Goal: Task Accomplishment & Management: Manage account settings

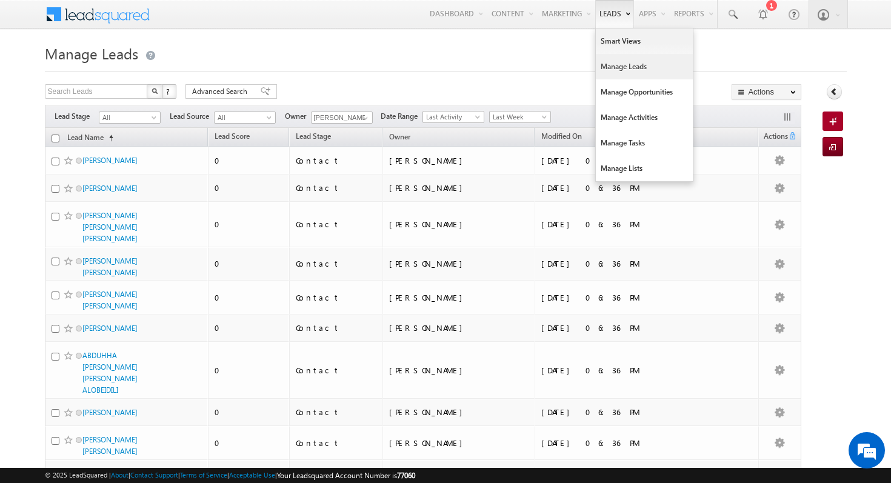
click at [607, 18] on link "Leads" at bounding box center [614, 14] width 39 height 28
click at [628, 66] on link "Manage Leads" at bounding box center [644, 66] width 97 height 25
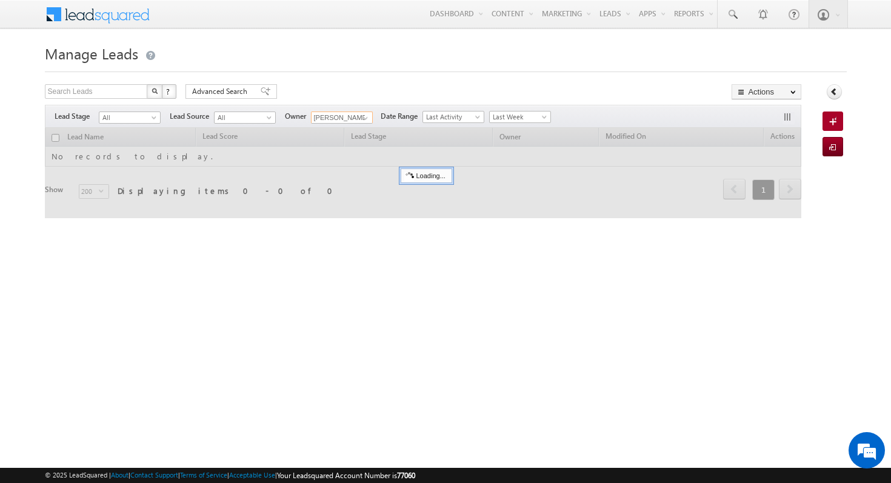
click at [350, 122] on input "[PERSON_NAME]" at bounding box center [342, 118] width 62 height 12
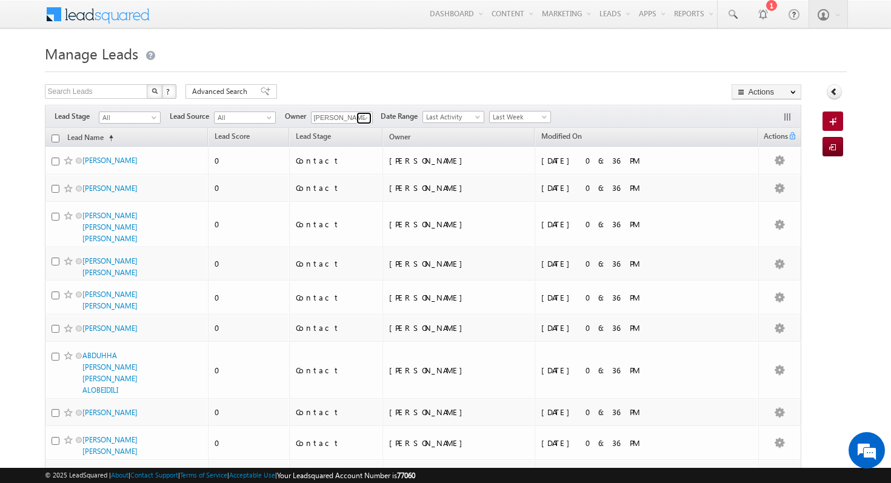
click at [365, 115] on span at bounding box center [366, 118] width 10 height 10
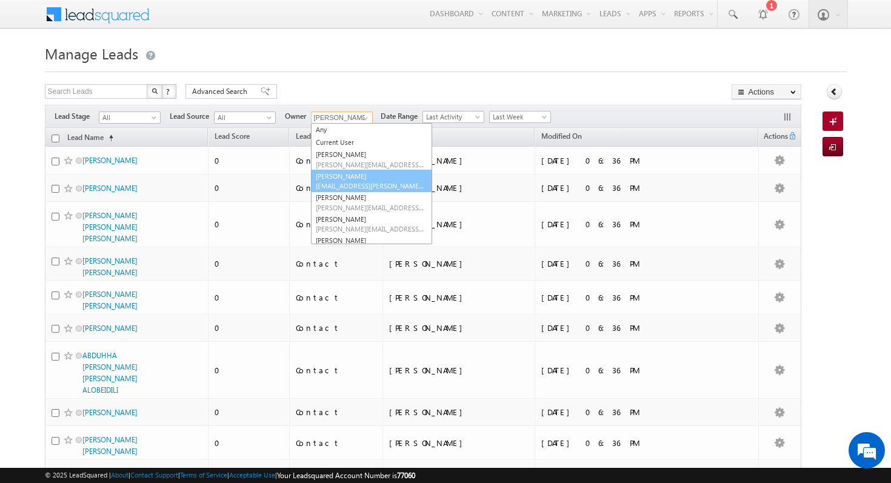
click at [379, 183] on span "[EMAIL_ADDRESS][PERSON_NAME][DOMAIN_NAME]" at bounding box center [370, 185] width 109 height 9
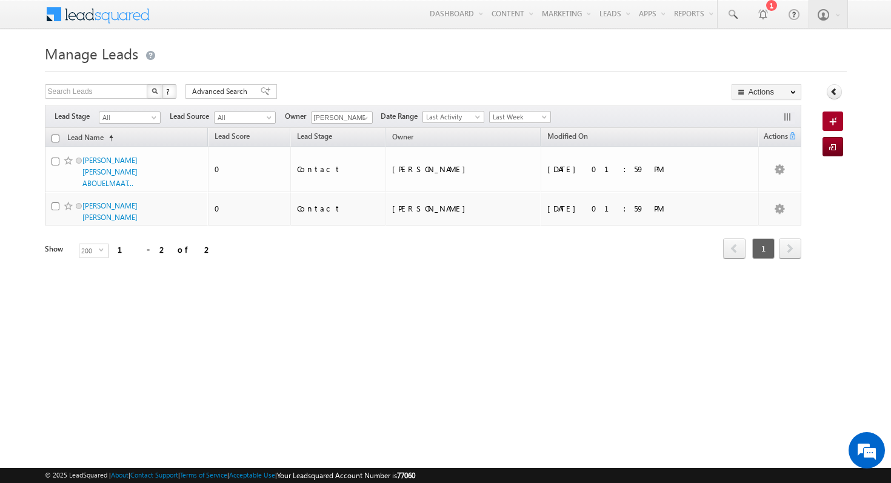
click at [427, 67] on div at bounding box center [446, 68] width 802 height 8
click at [837, 95] on icon at bounding box center [834, 91] width 8 height 8
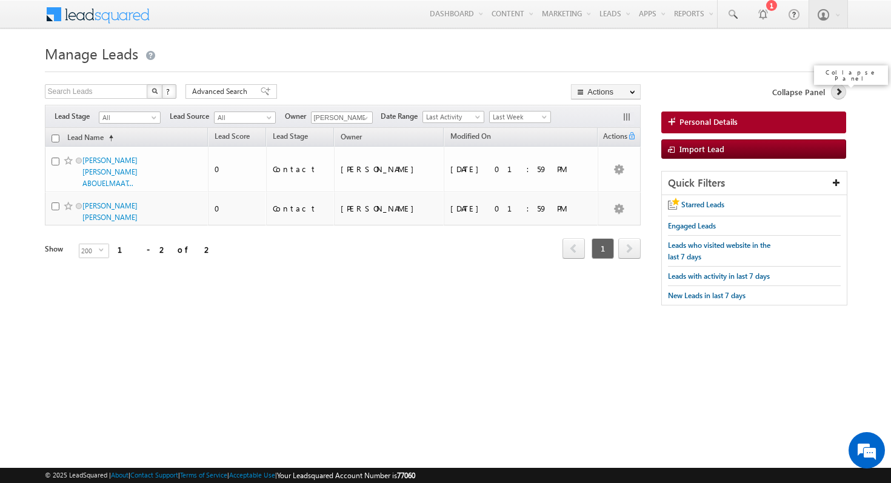
click at [845, 96] on link at bounding box center [838, 91] width 15 height 15
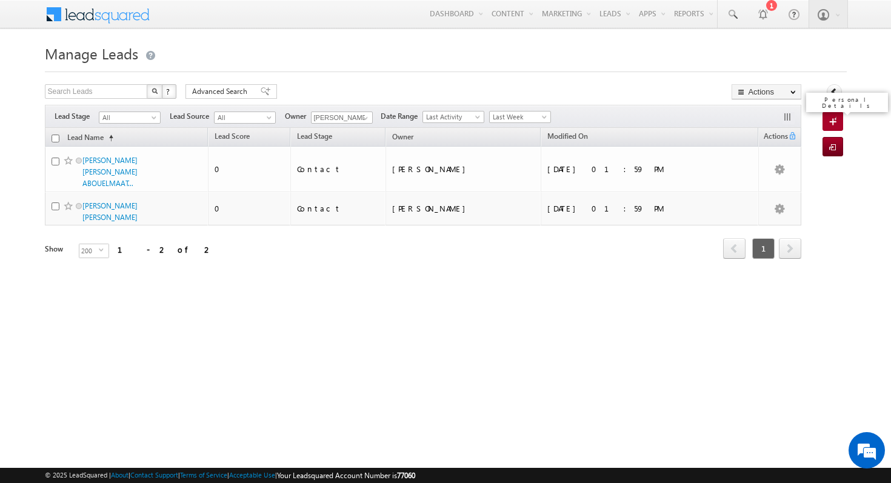
click at [841, 125] on link "Personal Details" at bounding box center [833, 121] width 21 height 19
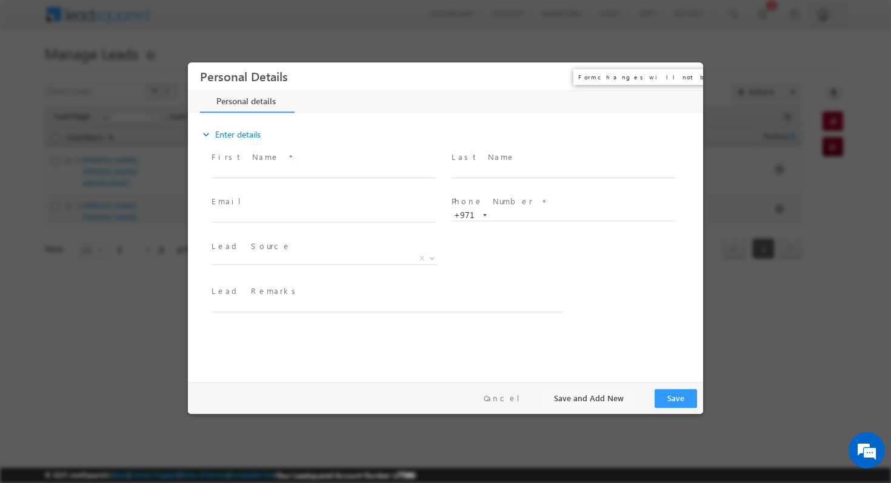
click at [686, 72] on button "×" at bounding box center [685, 76] width 21 height 22
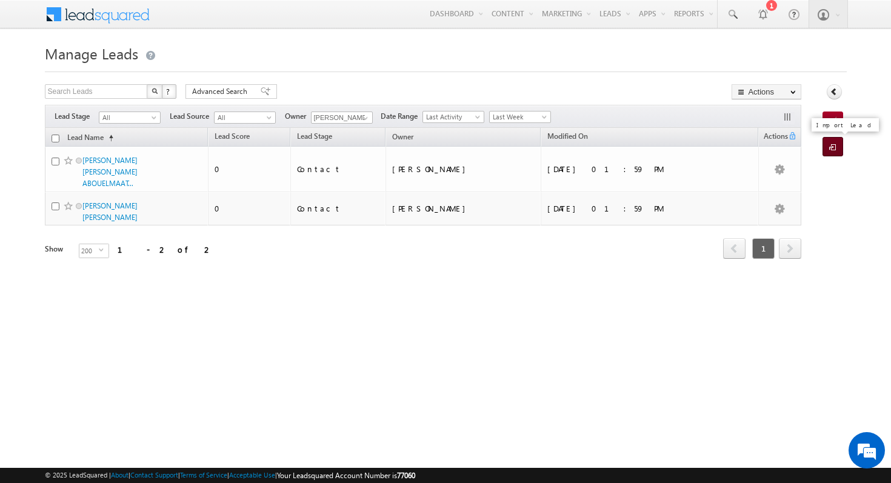
click at [831, 150] on span at bounding box center [835, 148] width 12 height 12
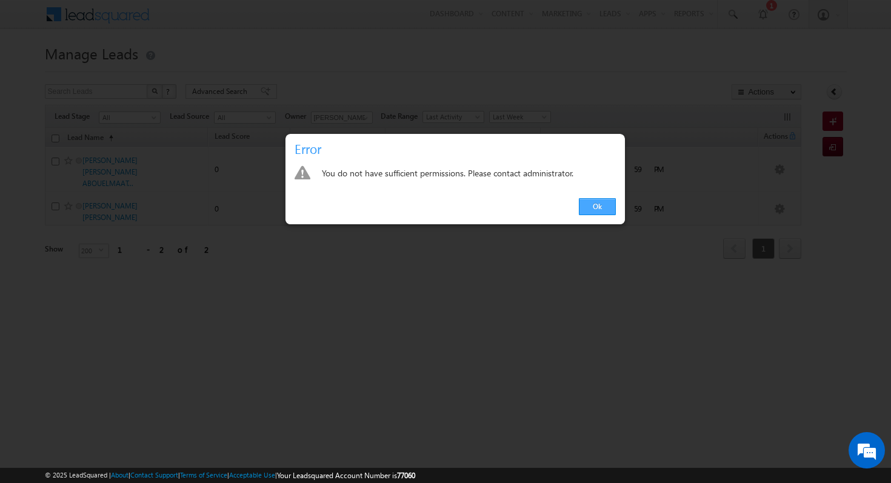
click at [595, 210] on link "Ok" at bounding box center [597, 206] width 37 height 17
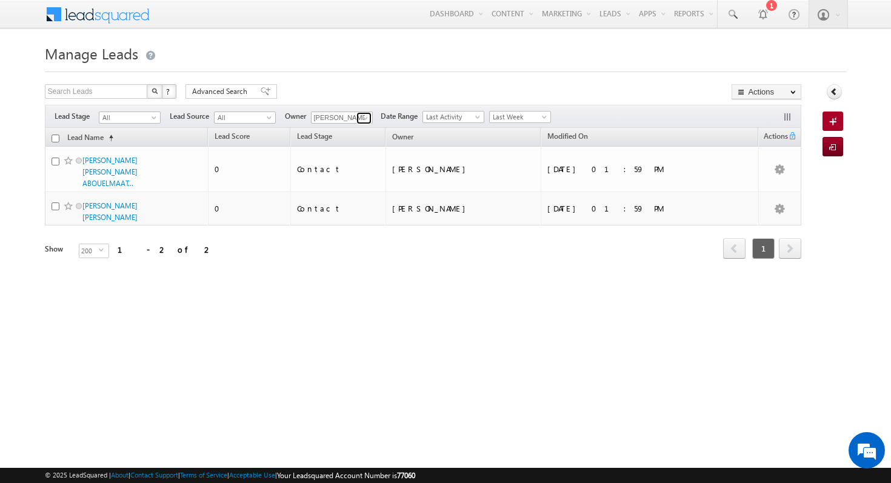
click at [357, 117] on link at bounding box center [364, 118] width 15 height 12
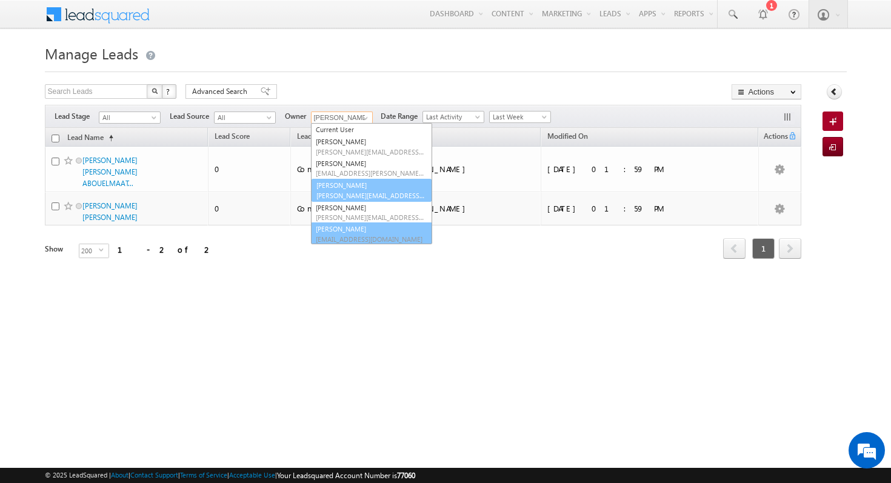
scroll to position [12, 0]
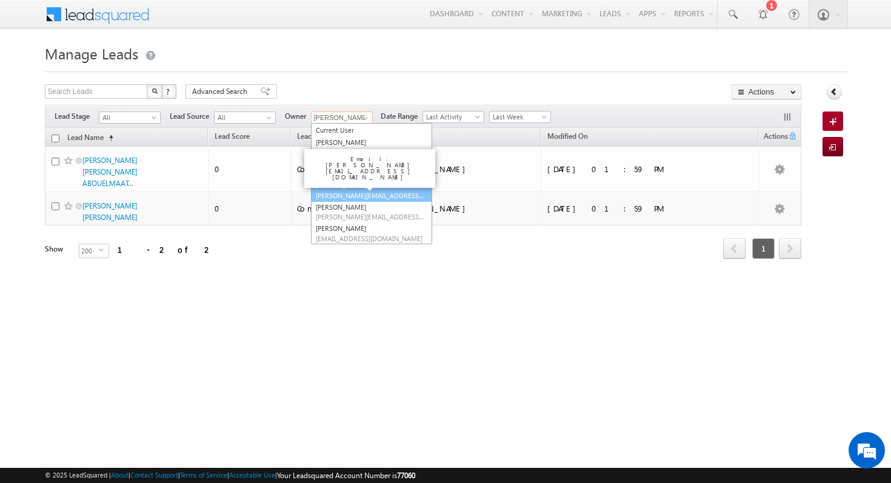
click at [382, 188] on link "[PERSON_NAME] [PERSON_NAME][EMAIL_ADDRESS][DOMAIN_NAME]" at bounding box center [371, 190] width 121 height 23
type input "[PERSON_NAME]"
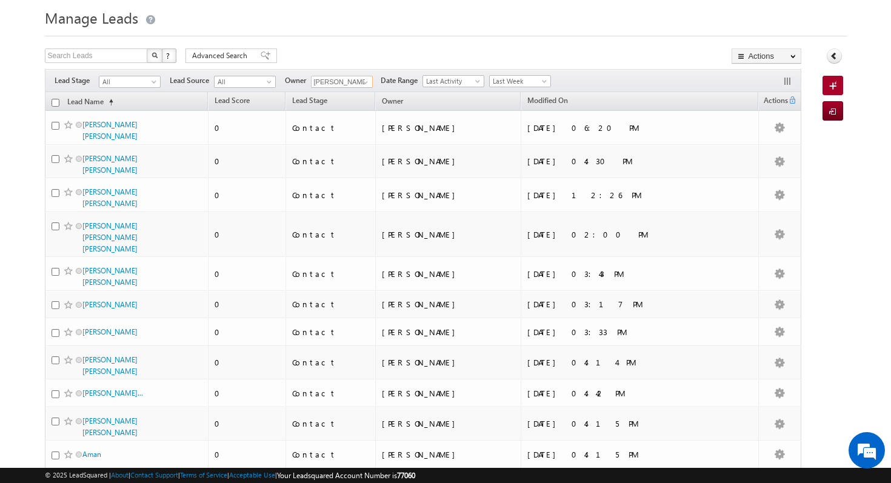
scroll to position [0, 0]
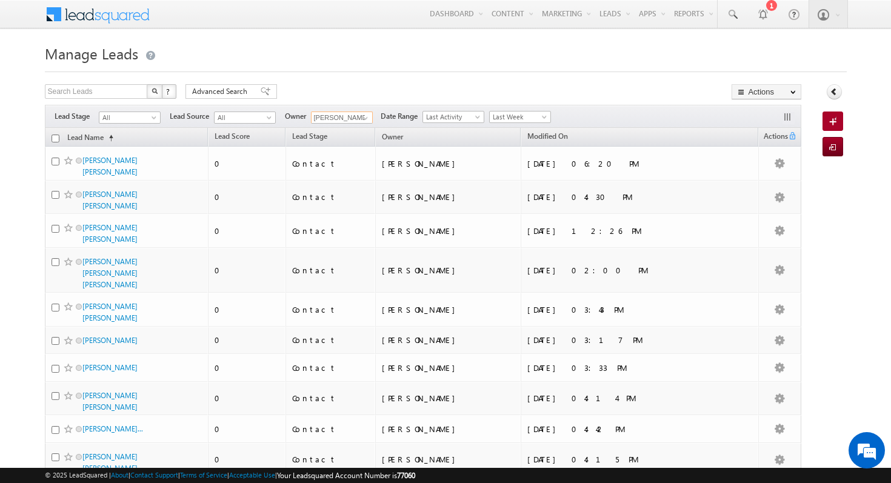
click at [56, 138] on input "checkbox" at bounding box center [56, 139] width 8 height 8
checkbox input "true"
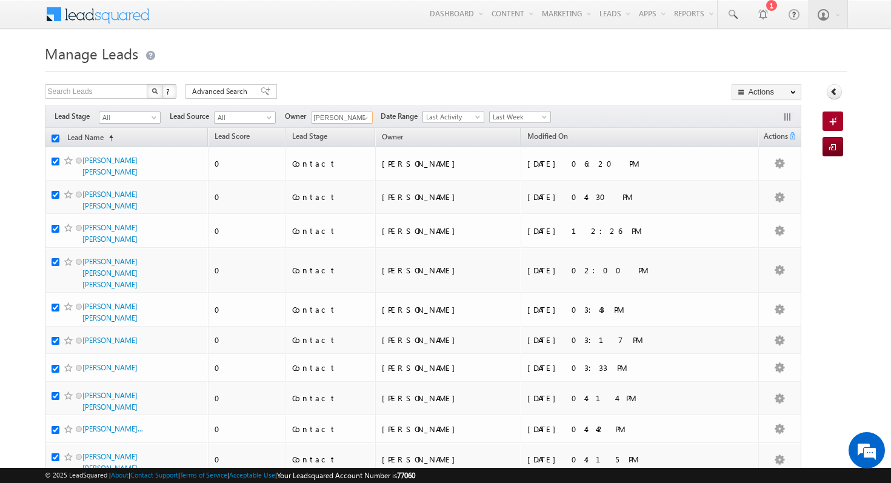
checkbox input "true"
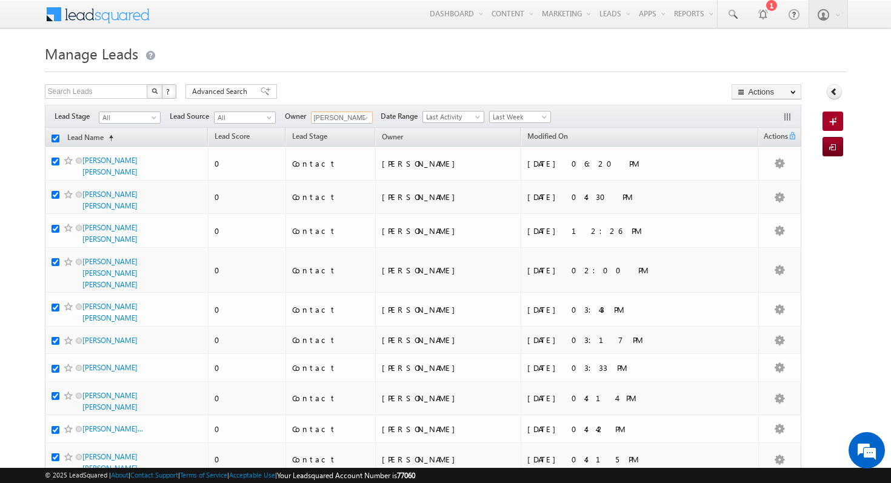
checkbox input "true"
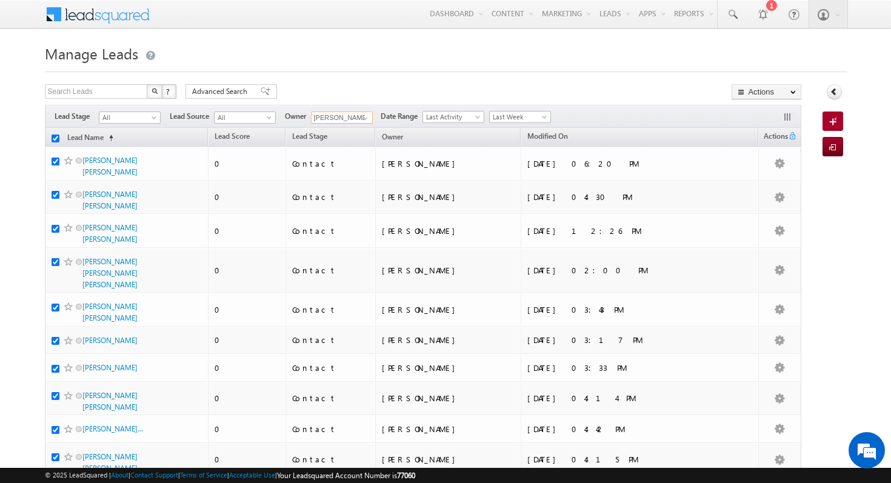
checkbox input "true"
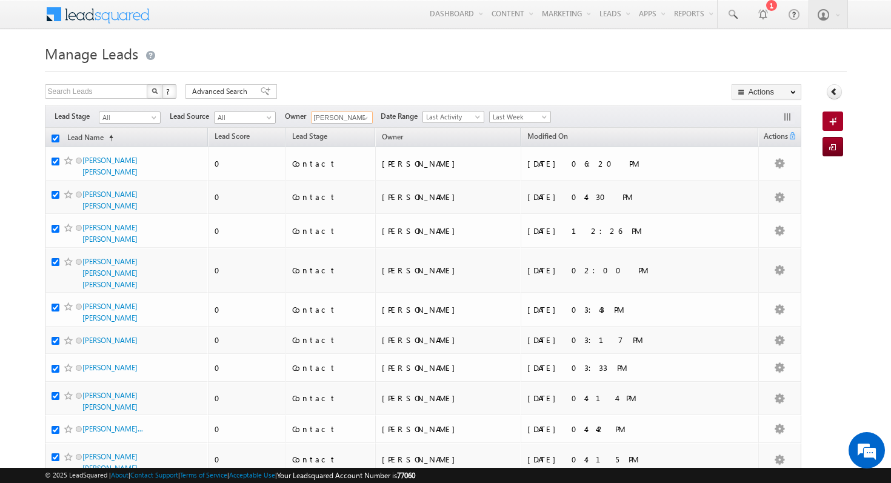
checkbox input "true"
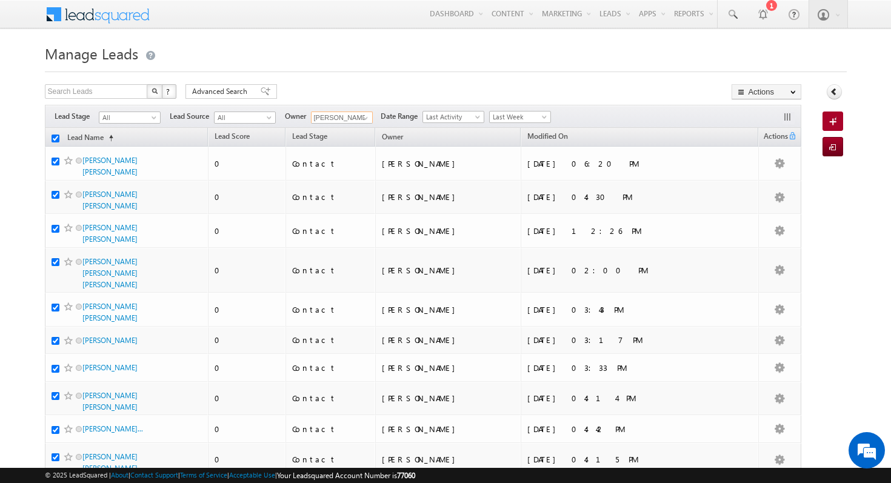
checkbox input "true"
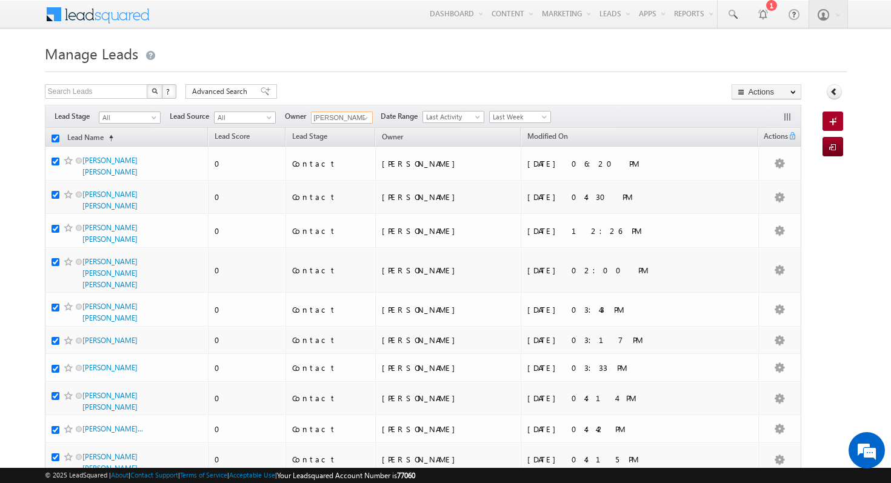
checkbox input "true"
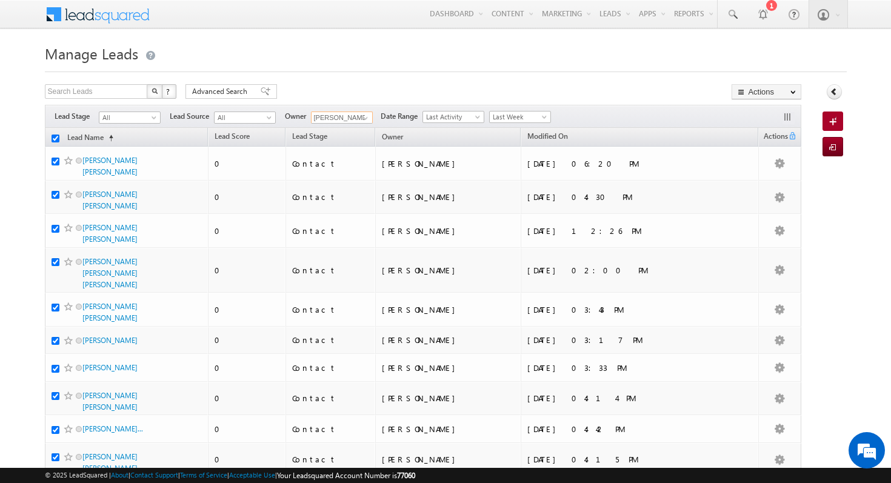
checkbox input "true"
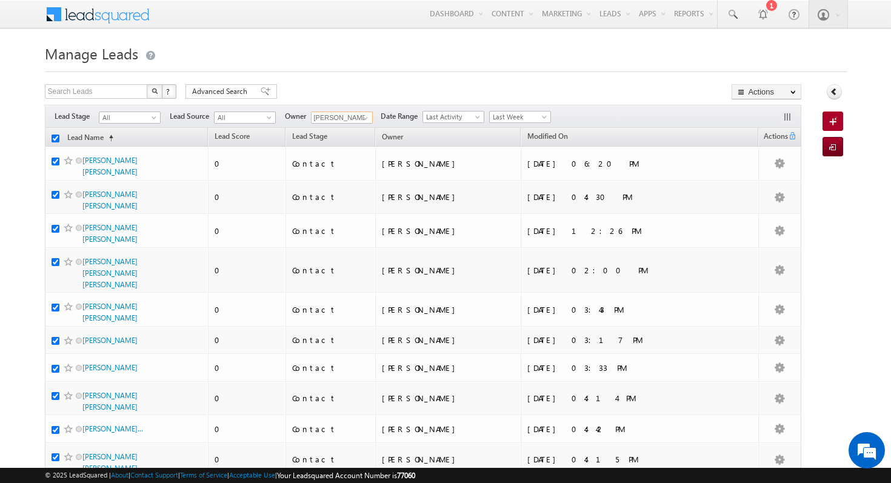
checkbox input "true"
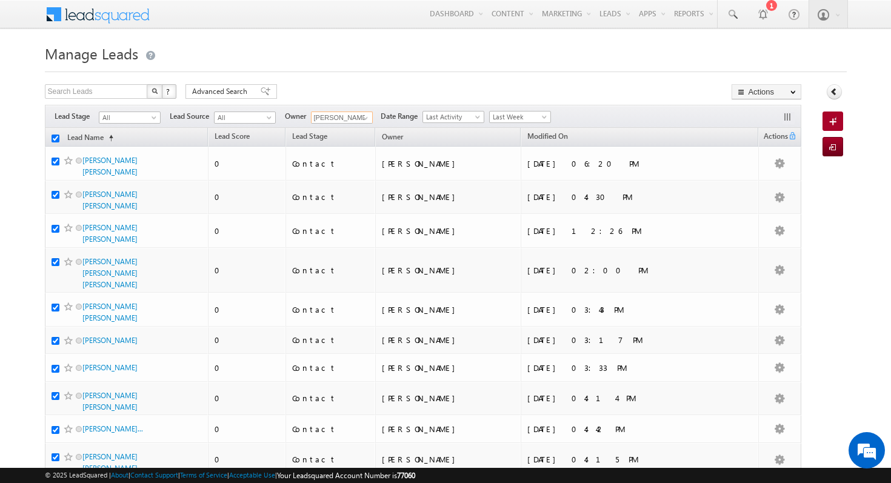
checkbox input "true"
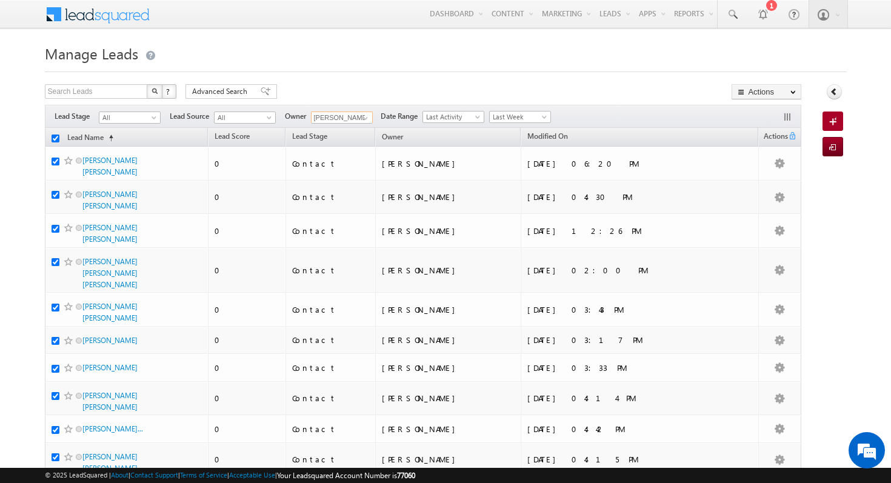
checkbox input "true"
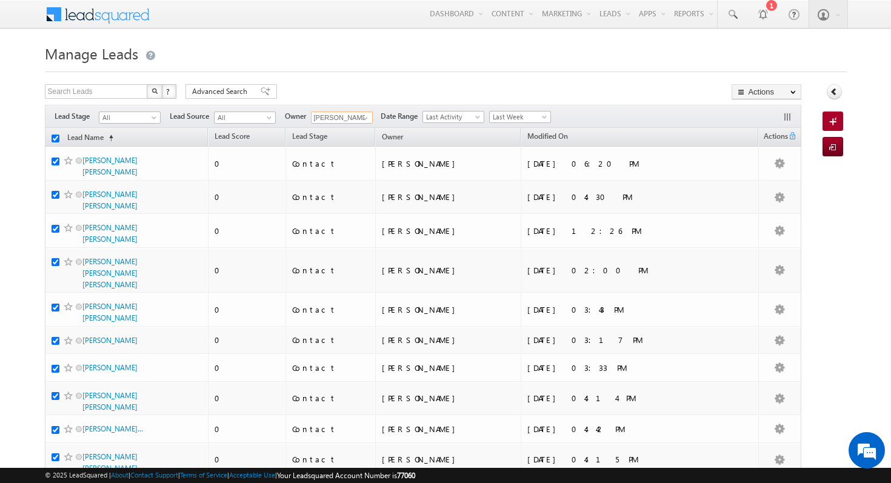
checkbox input "true"
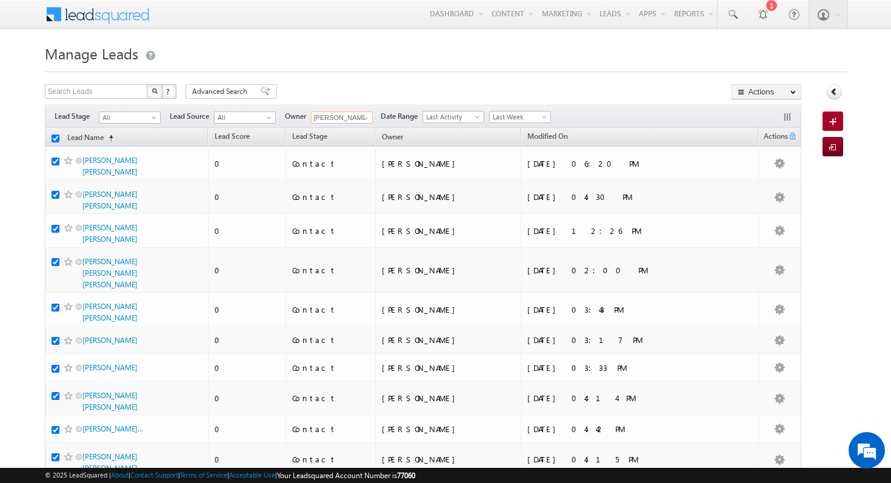
checkbox input "true"
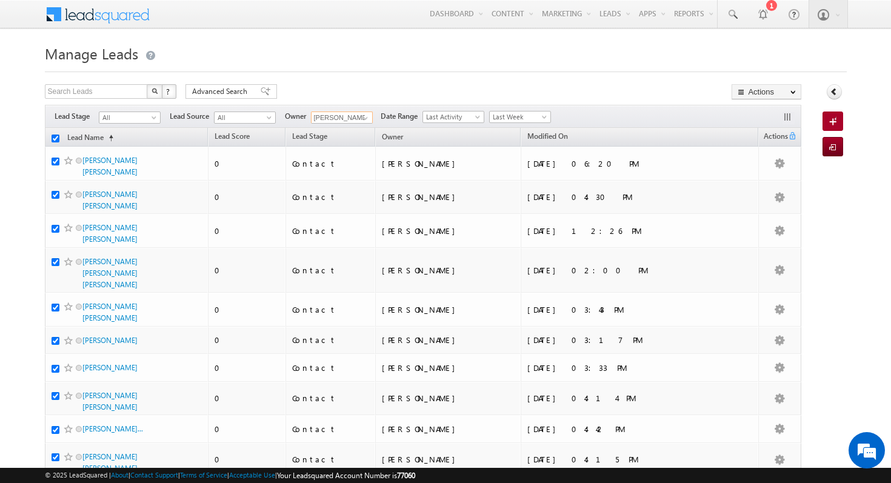
checkbox input "true"
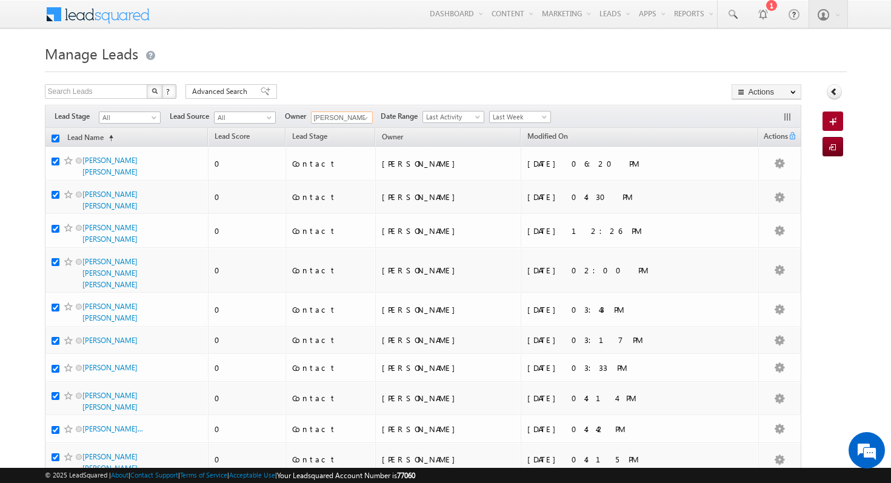
checkbox input "true"
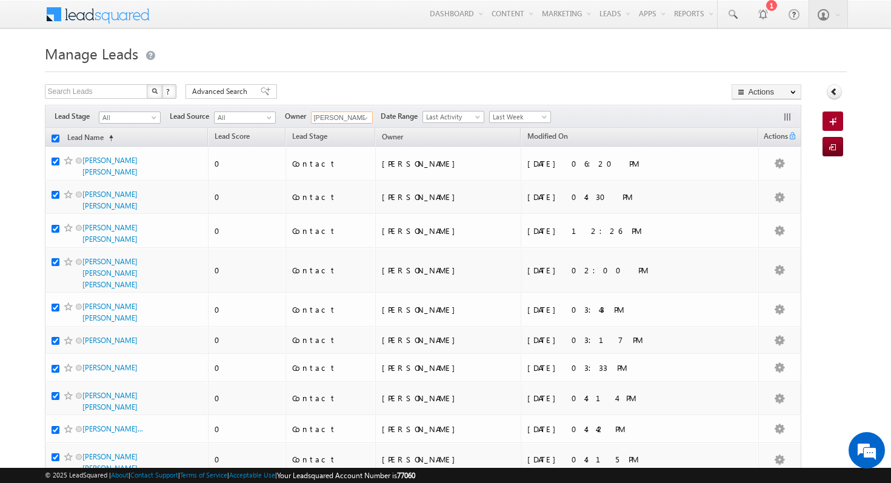
checkbox input "true"
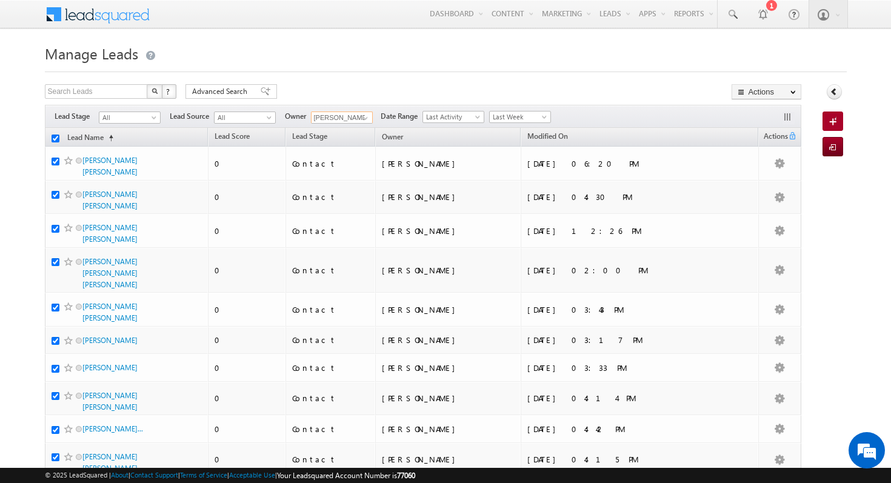
checkbox input "true"
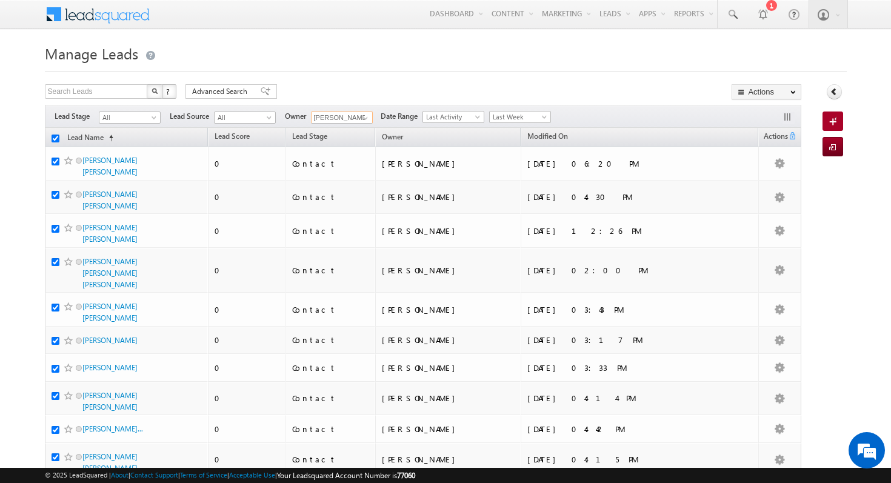
checkbox input "true"
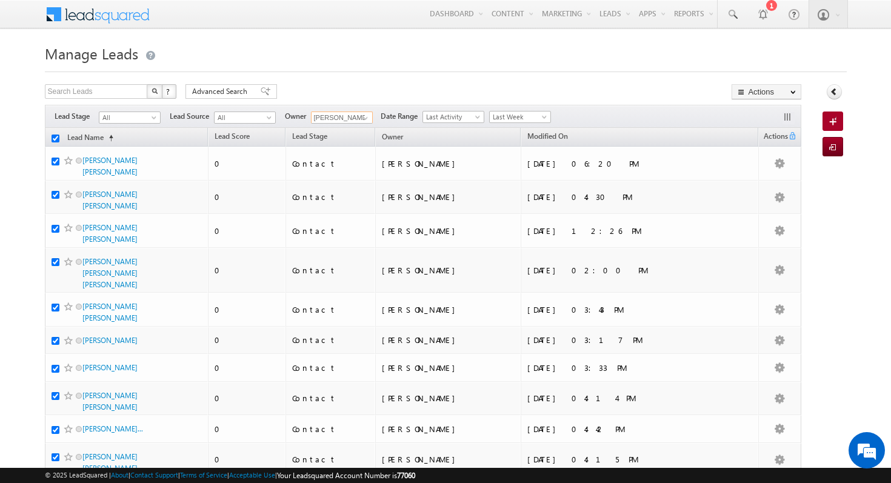
checkbox input "true"
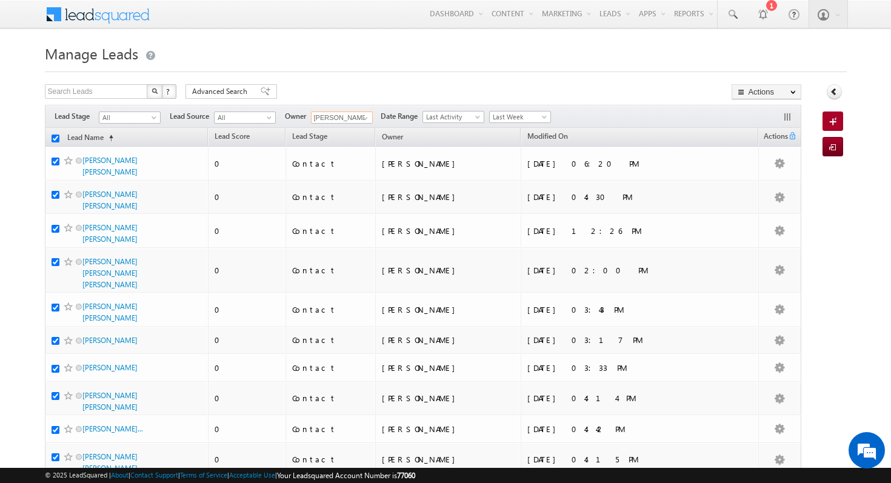
checkbox input "true"
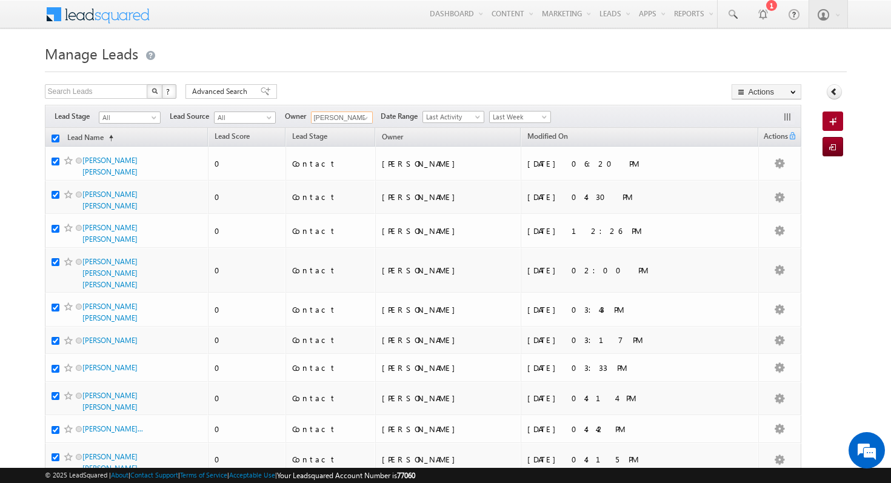
checkbox input "true"
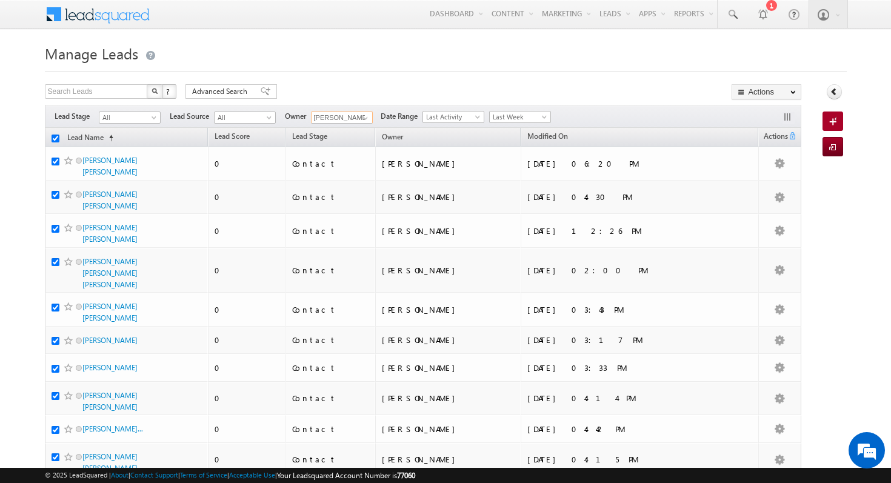
checkbox input "true"
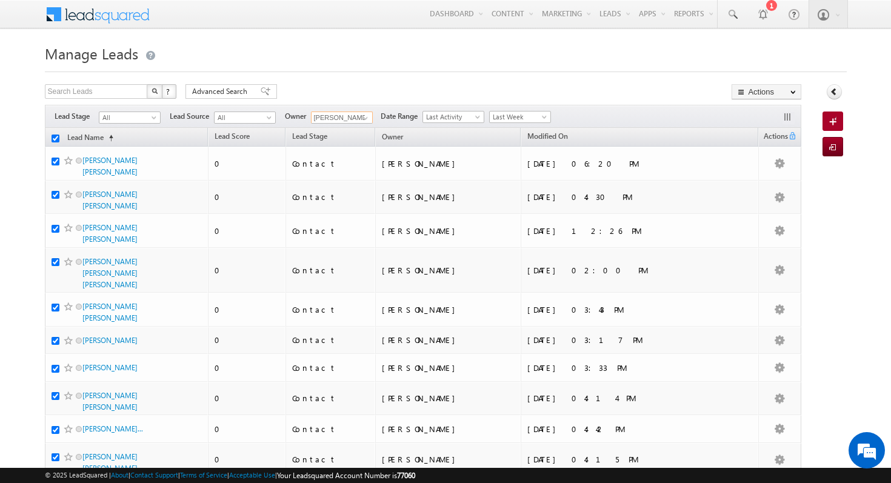
checkbox input "true"
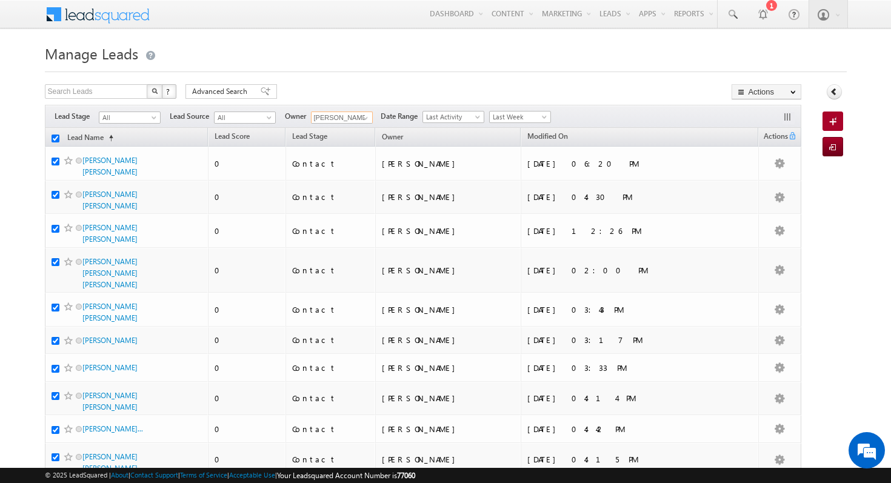
checkbox input "true"
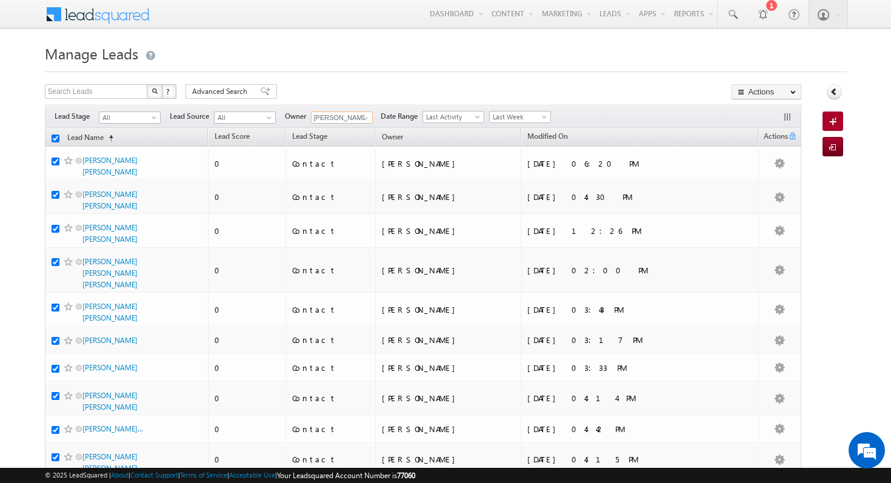
checkbox input "true"
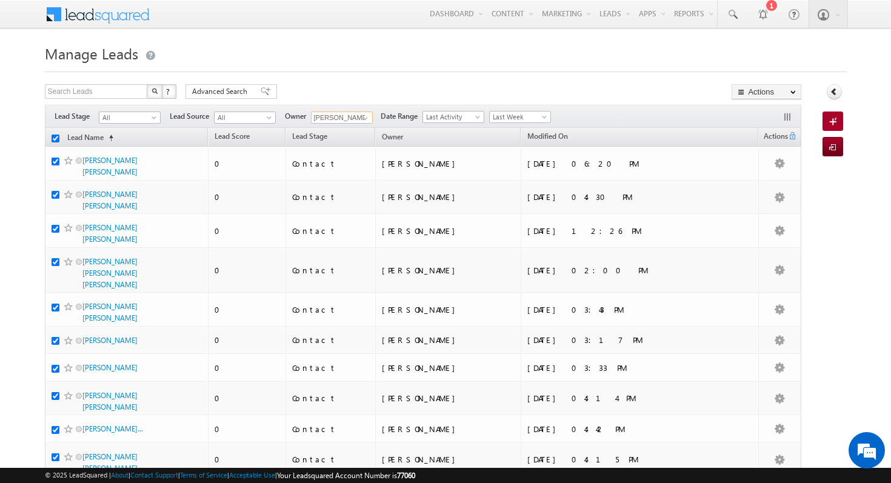
checkbox input "true"
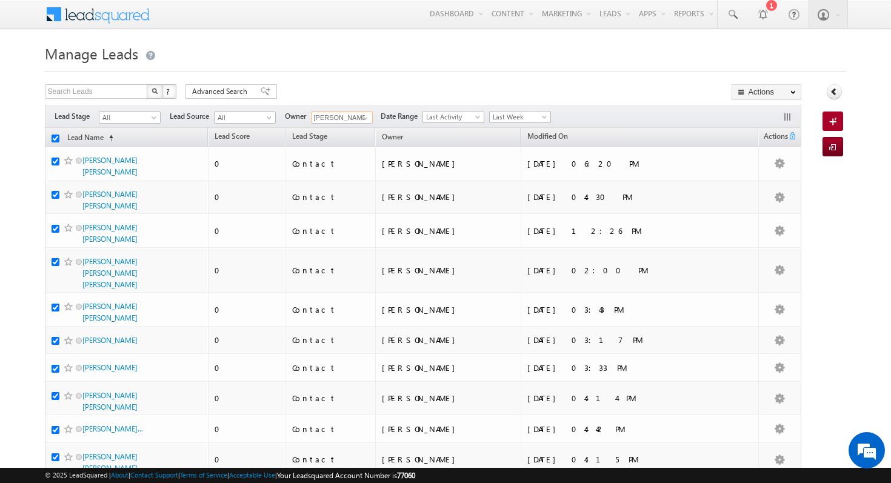
checkbox input "true"
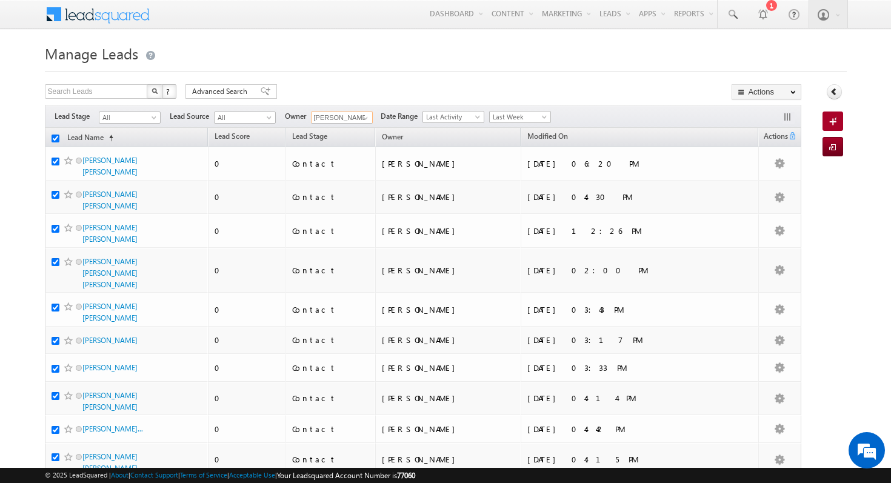
checkbox input "true"
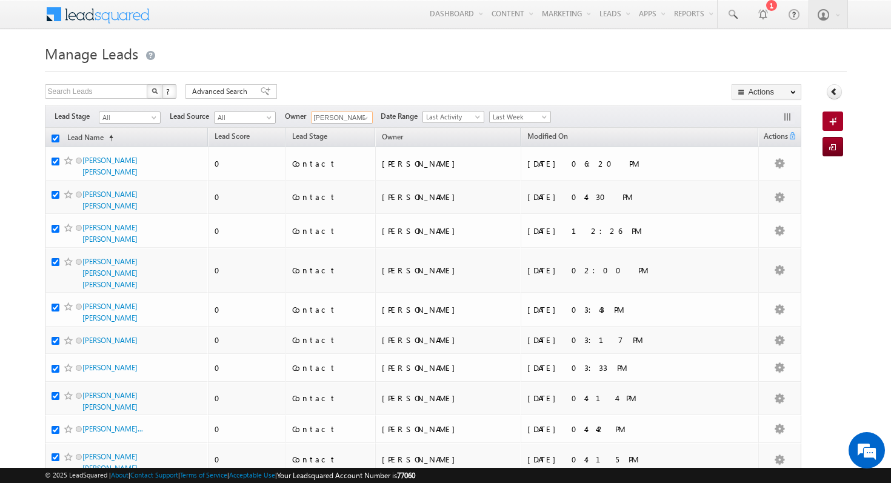
checkbox input "true"
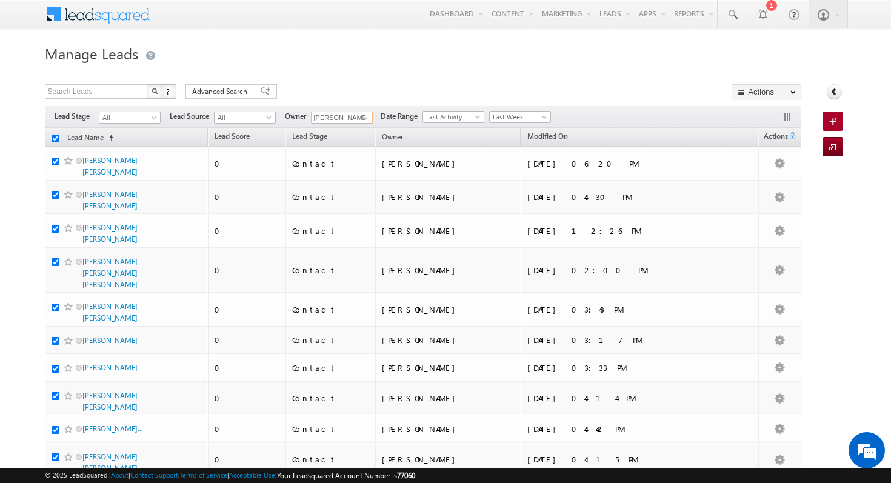
checkbox input "true"
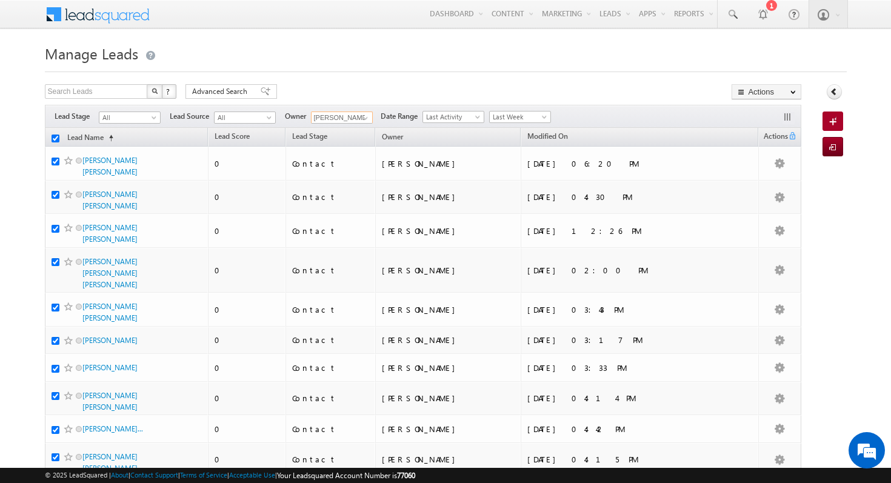
checkbox input "true"
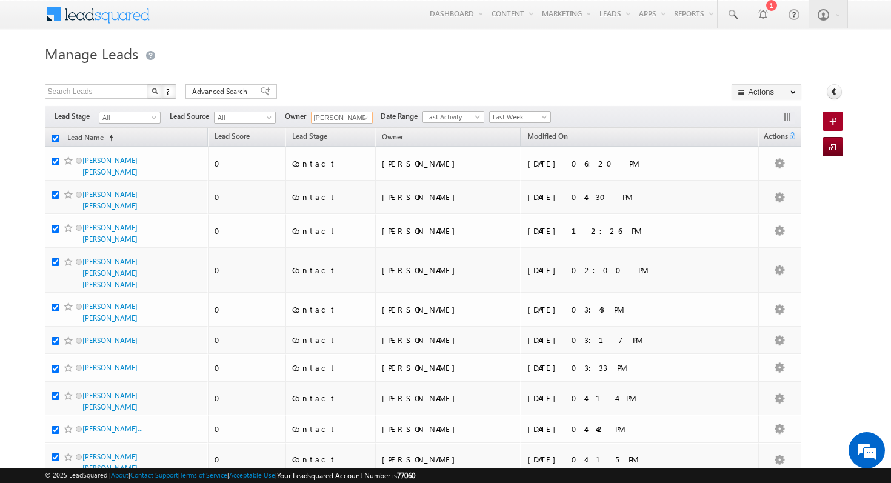
checkbox input "true"
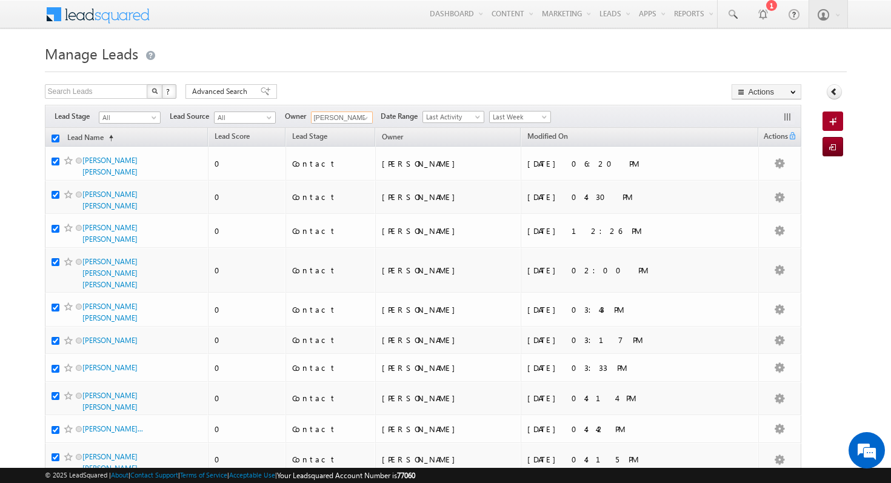
checkbox input "true"
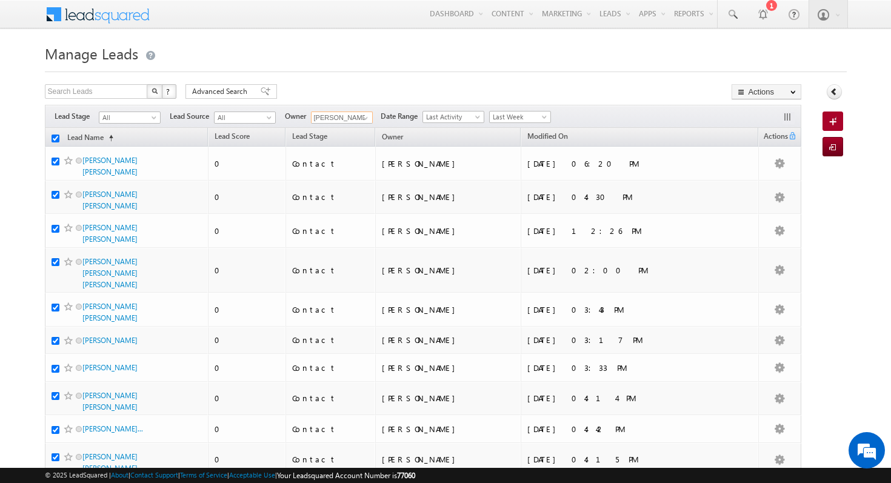
checkbox input "true"
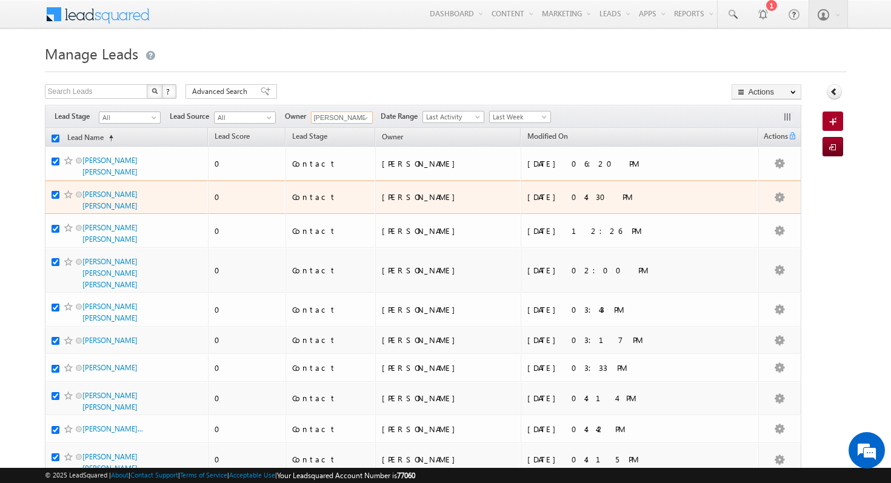
scroll to position [2, 0]
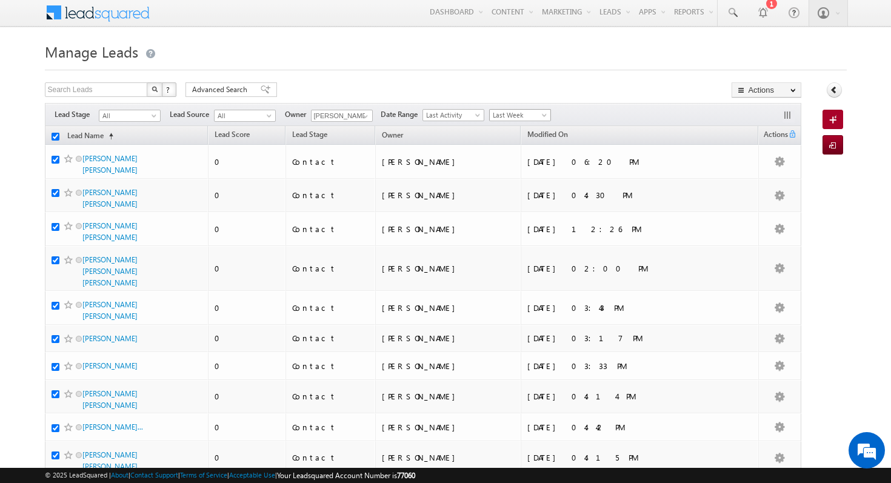
click at [534, 114] on span "Last Week" at bounding box center [519, 115] width 58 height 11
click at [623, 93] on div "Search Leads X ? 164 results found Advanced Search Advanced Search Advanced sea…" at bounding box center [423, 91] width 757 height 18
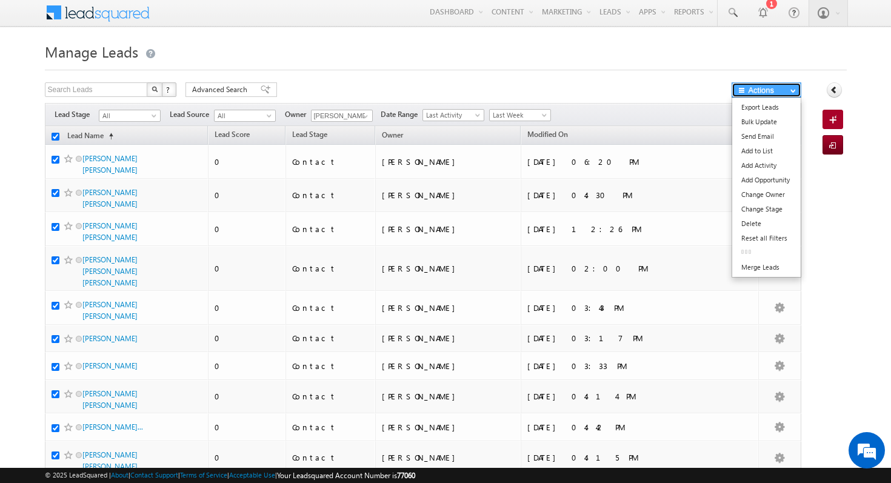
click at [778, 85] on button "Actions" at bounding box center [767, 89] width 70 height 15
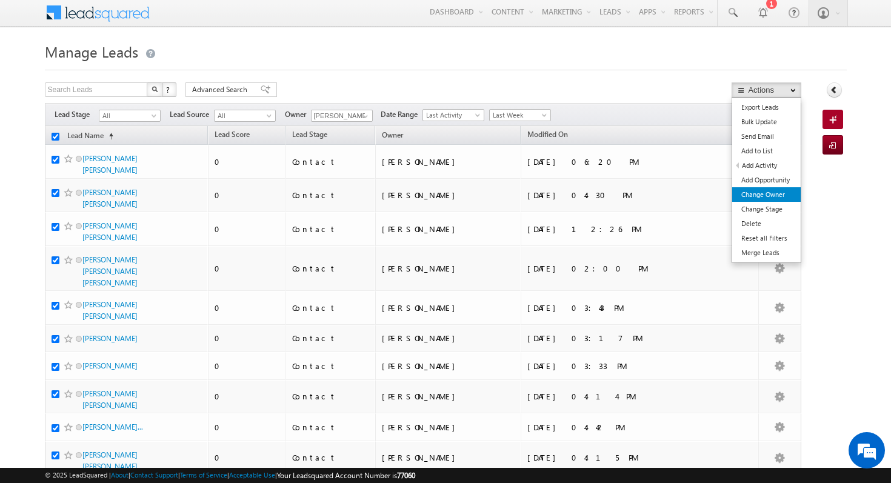
click at [788, 199] on link "Change Owner" at bounding box center [766, 194] width 69 height 15
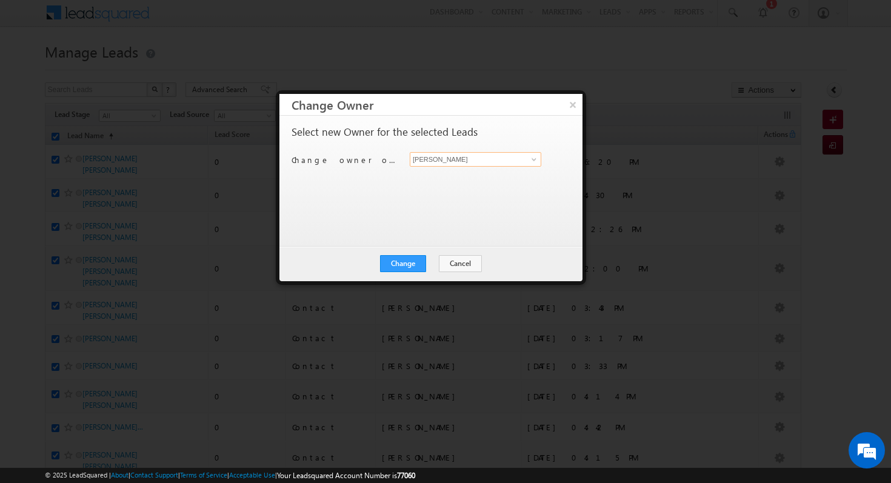
click at [463, 160] on input "[PERSON_NAME]" at bounding box center [476, 159] width 132 height 15
click at [536, 160] on span at bounding box center [534, 160] width 10 height 10
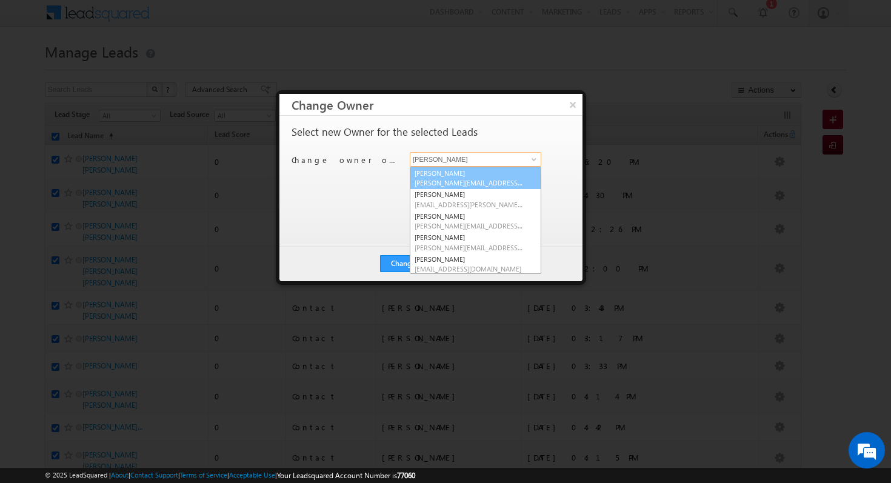
click at [510, 179] on span "[PERSON_NAME][EMAIL_ADDRESS][DOMAIN_NAME]" at bounding box center [469, 182] width 109 height 9
type input "[PERSON_NAME]"
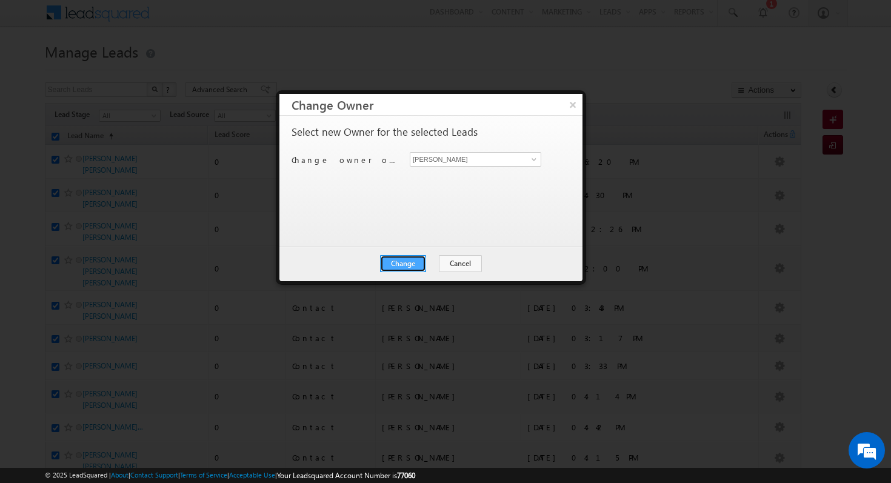
click at [418, 258] on button "Change" at bounding box center [403, 263] width 46 height 17
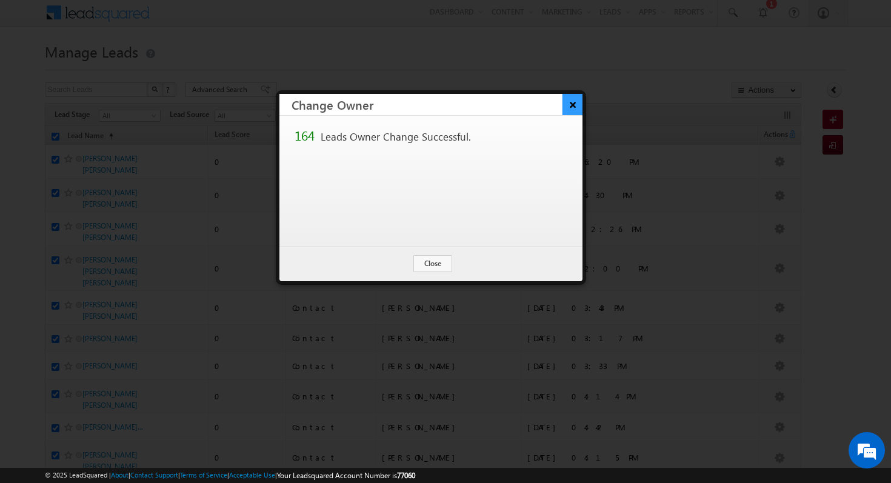
click at [578, 106] on button "×" at bounding box center [573, 104] width 20 height 21
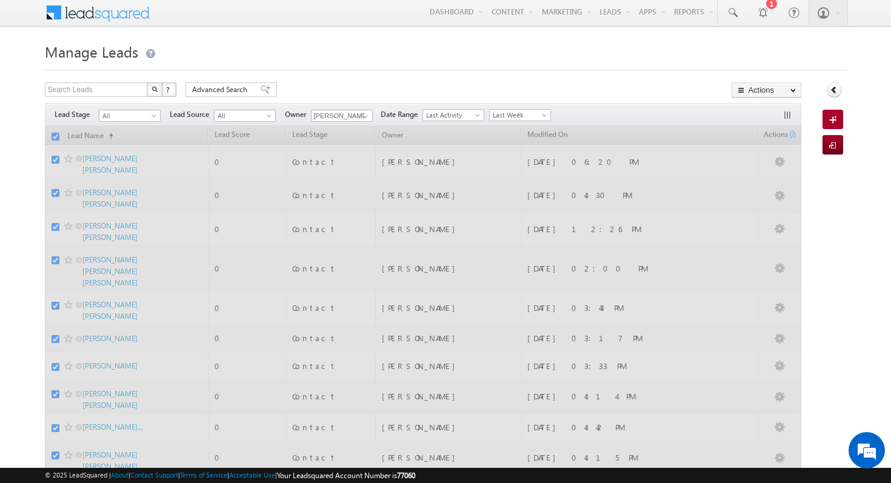
checkbox input "false"
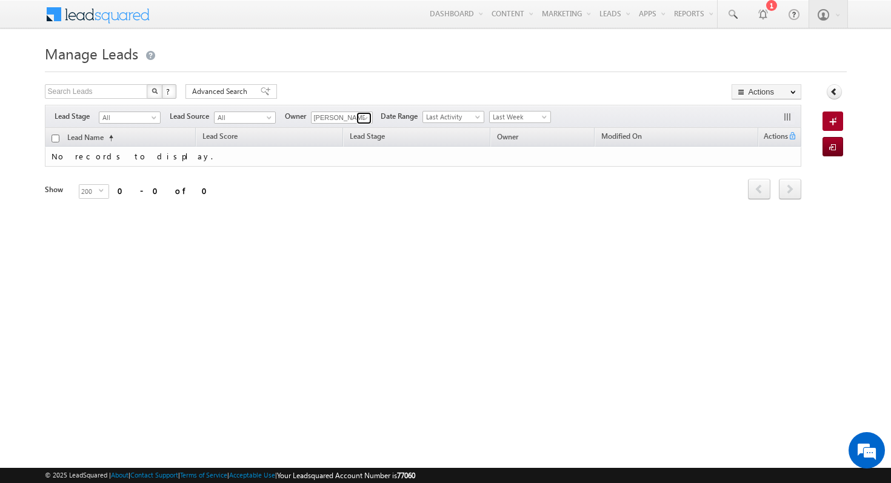
click at [363, 122] on span at bounding box center [366, 118] width 10 height 10
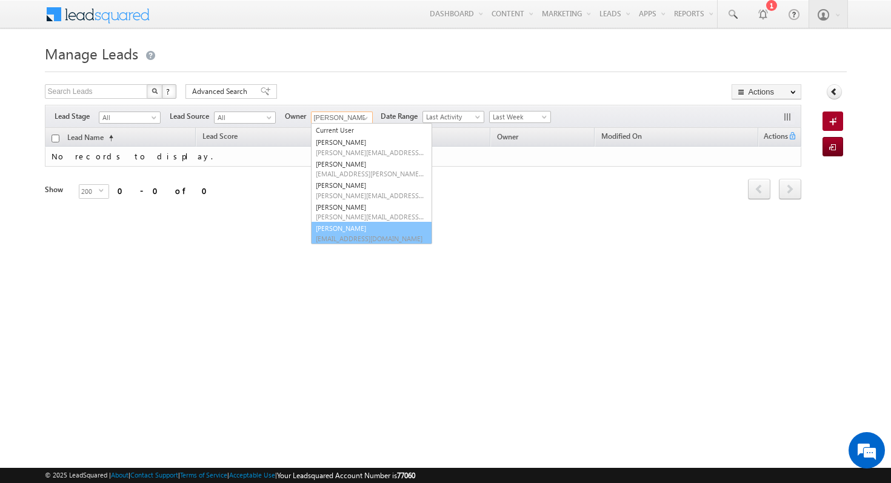
scroll to position [12, 0]
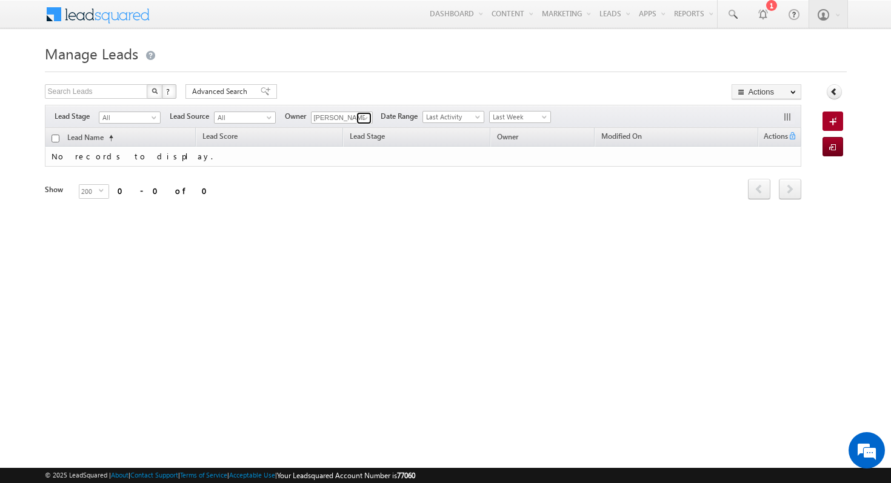
click at [367, 119] on span at bounding box center [366, 118] width 10 height 10
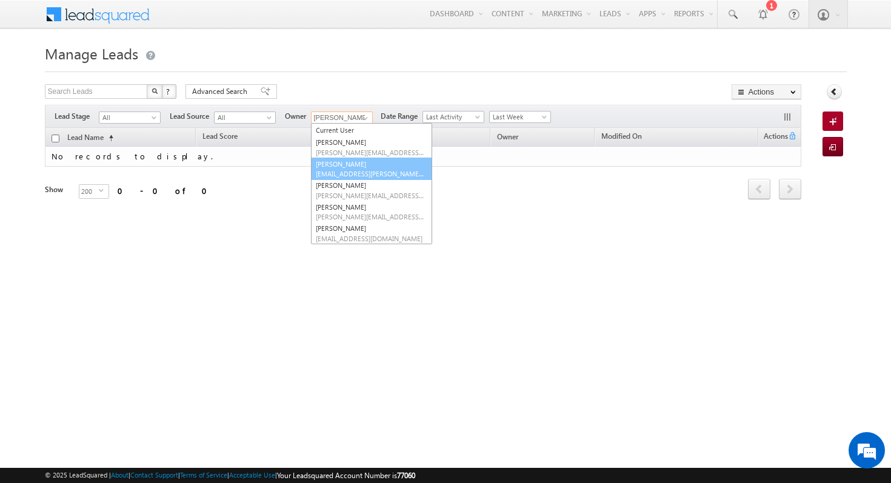
click at [380, 174] on span "[EMAIL_ADDRESS][PERSON_NAME][DOMAIN_NAME]" at bounding box center [370, 173] width 109 height 9
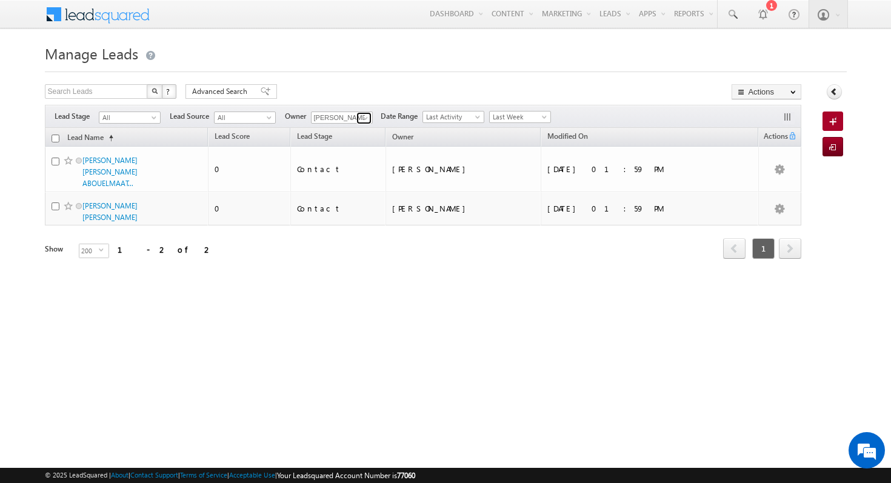
click at [361, 115] on span at bounding box center [366, 118] width 10 height 10
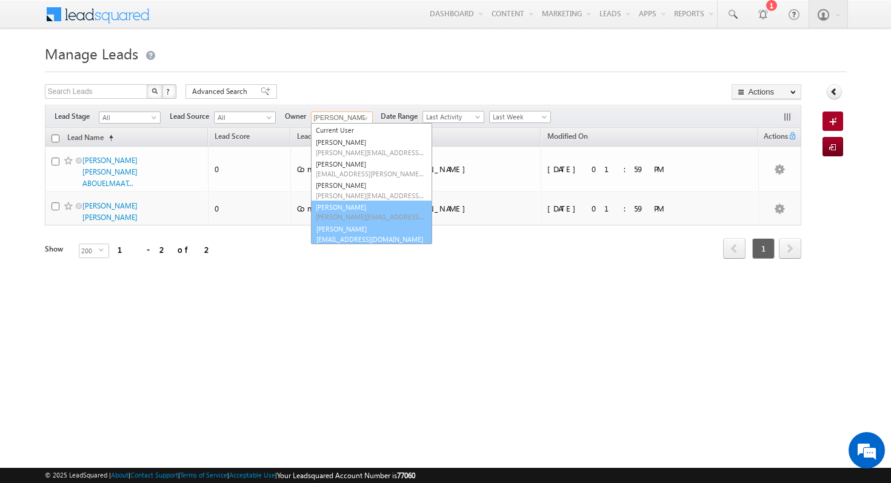
scroll to position [13, 0]
click at [359, 238] on span "[EMAIL_ADDRESS][DOMAIN_NAME]" at bounding box center [370, 237] width 109 height 9
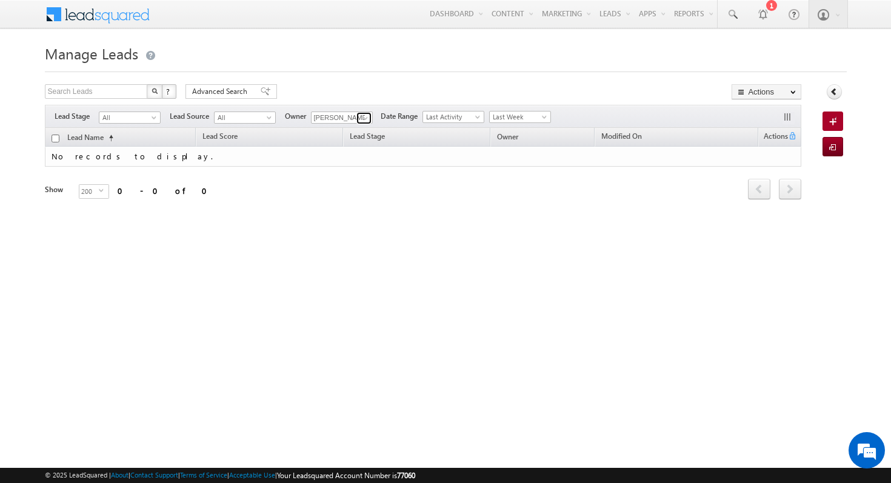
click at [363, 115] on span at bounding box center [366, 118] width 10 height 10
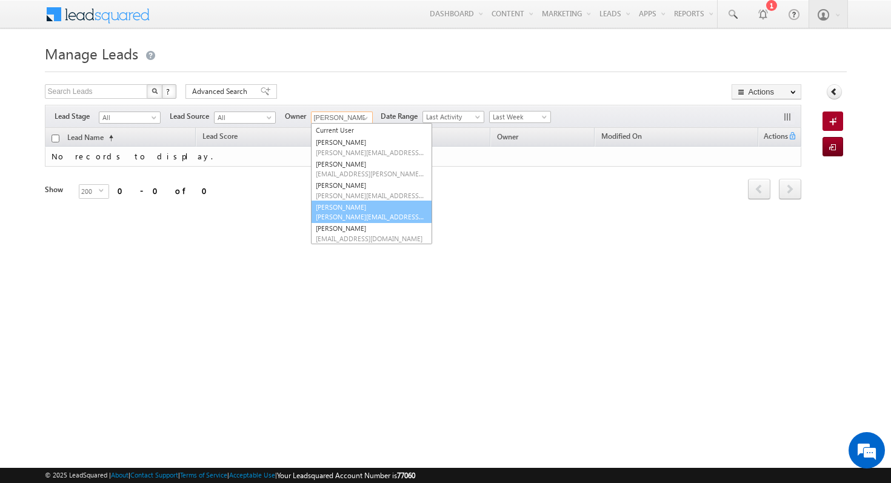
click at [373, 210] on link "[PERSON_NAME] [PERSON_NAME][EMAIL_ADDRESS][PERSON_NAME][DOMAIN_NAME]" at bounding box center [371, 212] width 121 height 23
type input "[PERSON_NAME]"
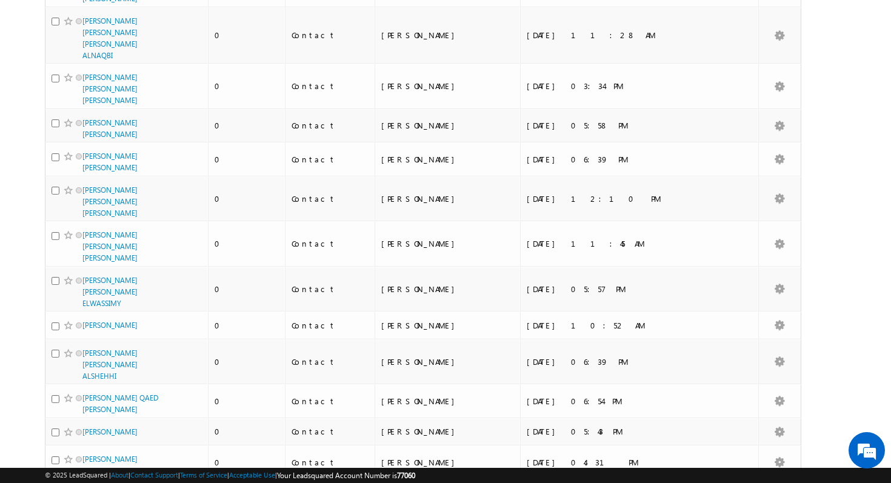
scroll to position [0, 0]
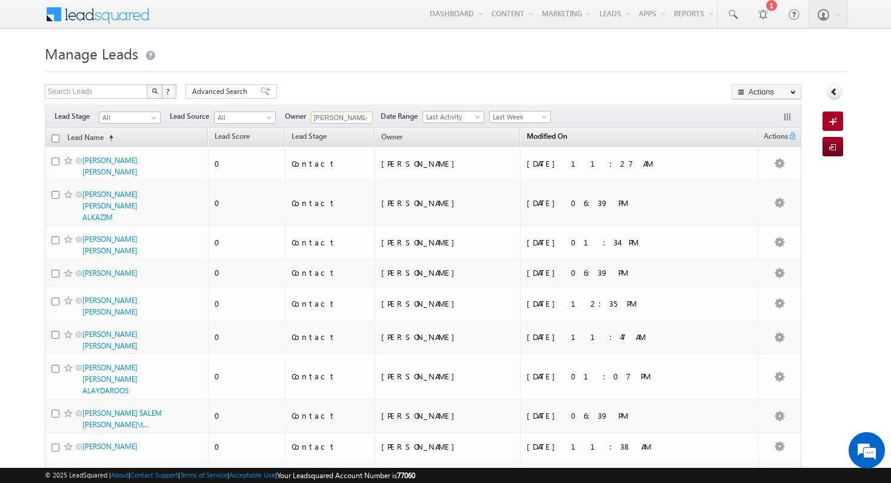
click at [568, 136] on span "Modified On" at bounding box center [547, 136] width 41 height 9
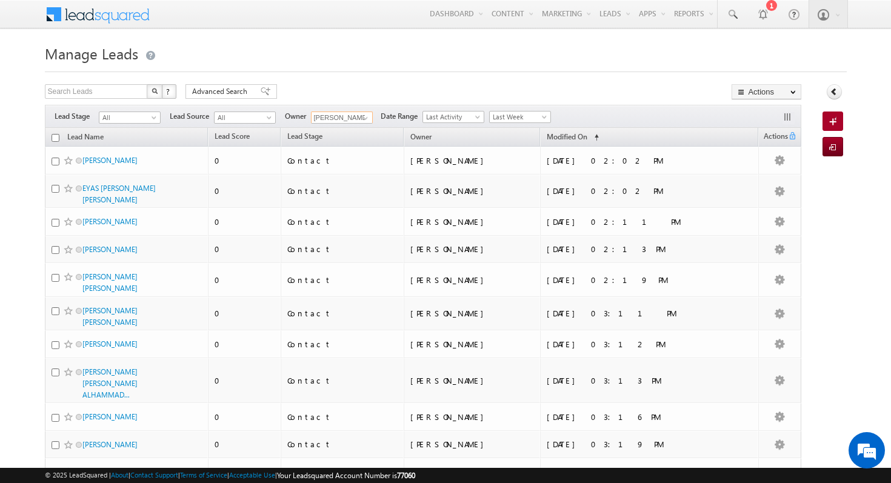
click at [56, 138] on input "checkbox" at bounding box center [56, 138] width 8 height 8
checkbox input "true"
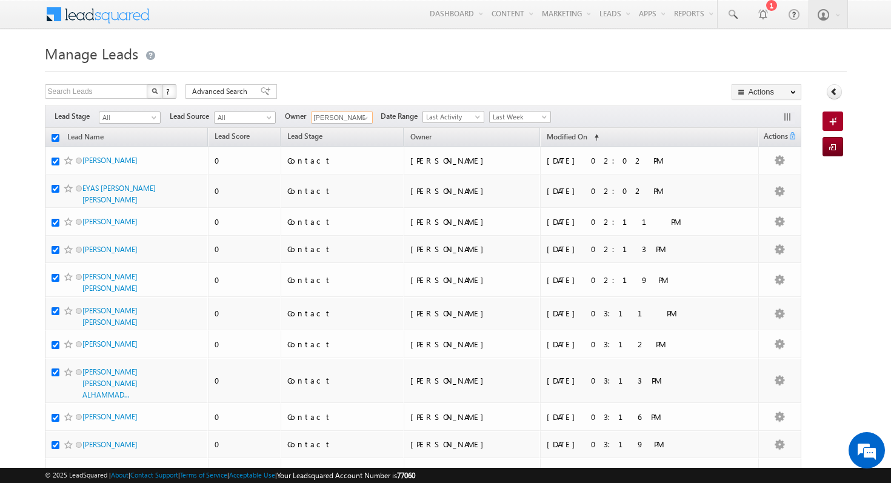
checkbox input "true"
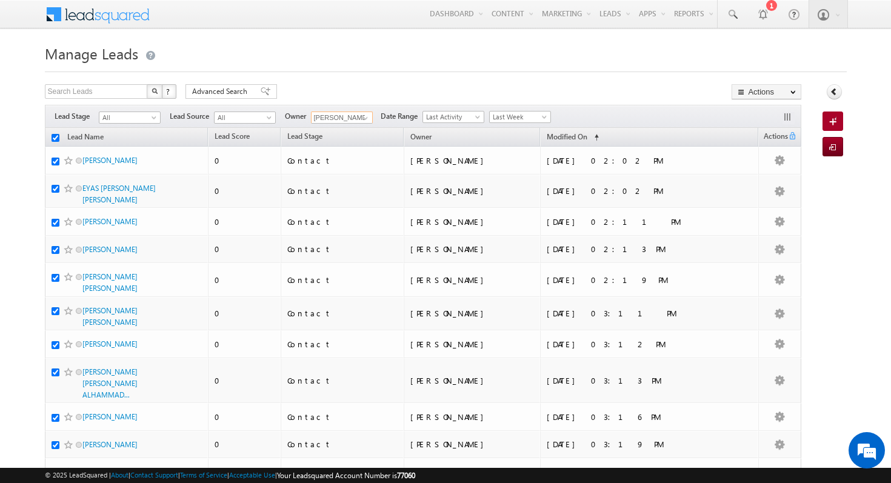
checkbox input "true"
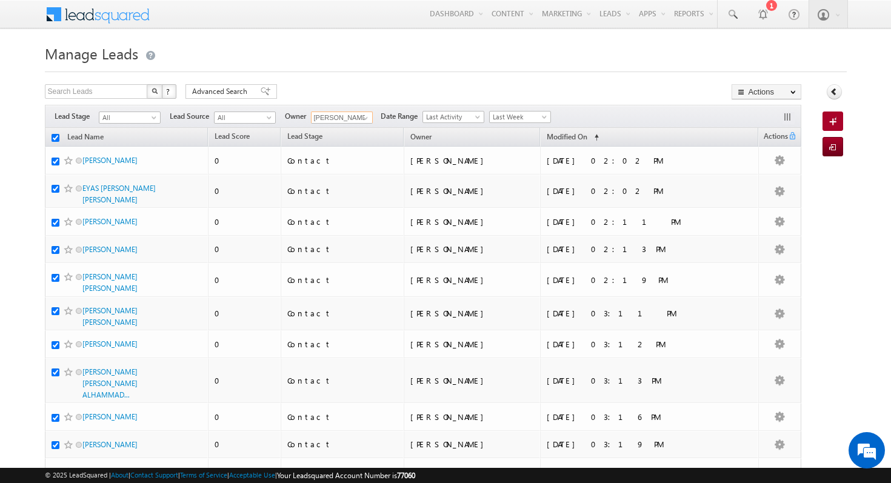
checkbox input "true"
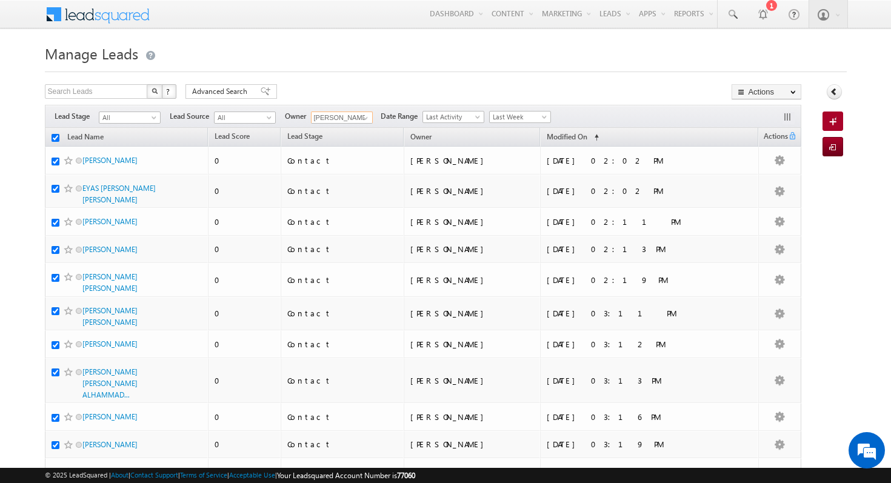
checkbox input "true"
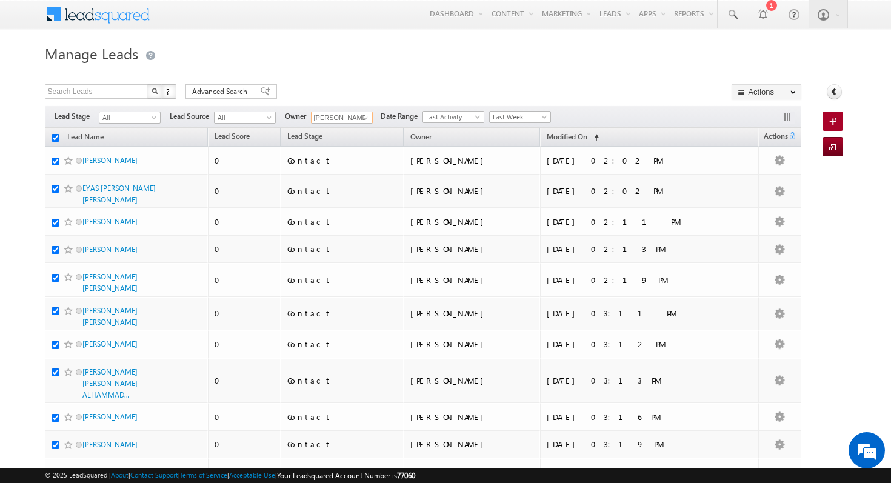
checkbox input "true"
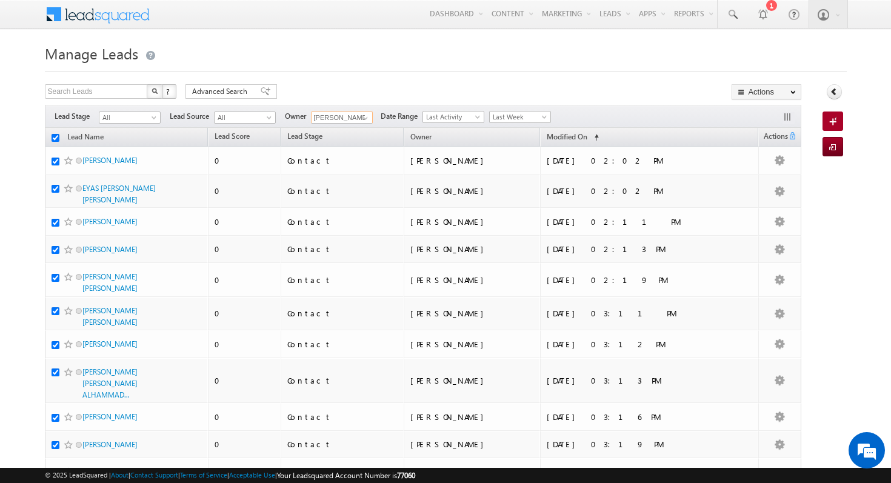
checkbox input "true"
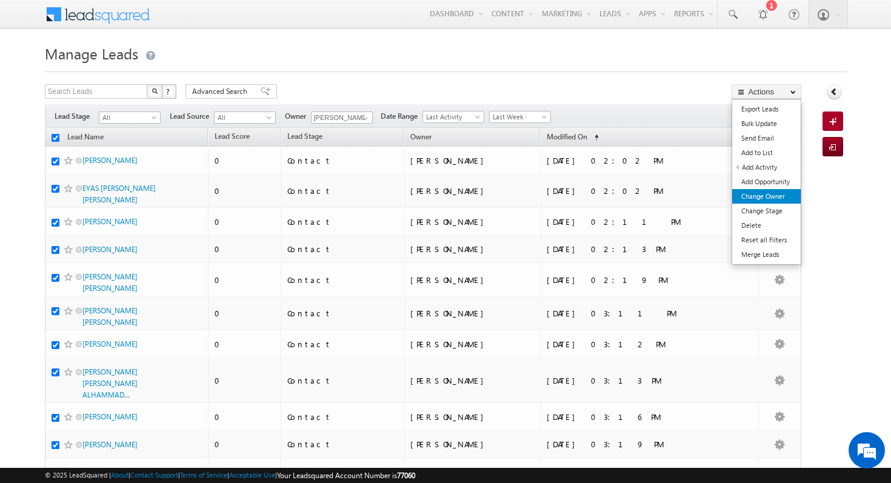
click at [785, 203] on link "Change Owner" at bounding box center [766, 196] width 69 height 15
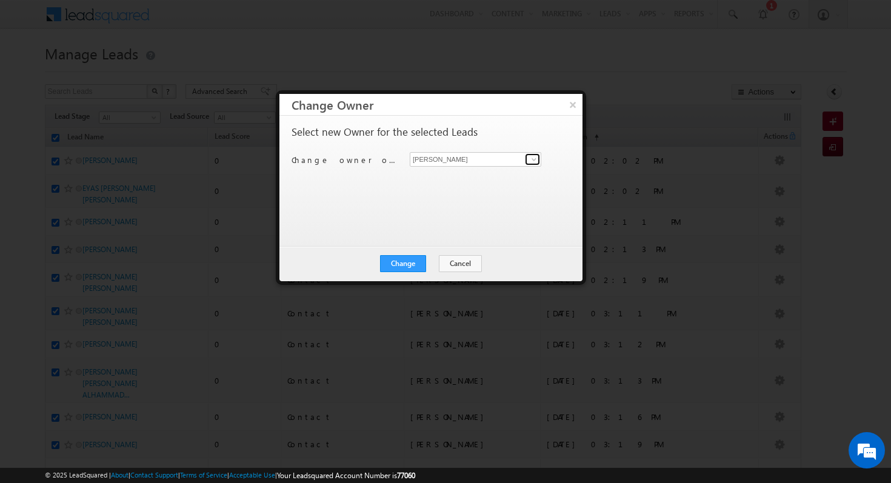
click at [537, 160] on span at bounding box center [534, 160] width 10 height 10
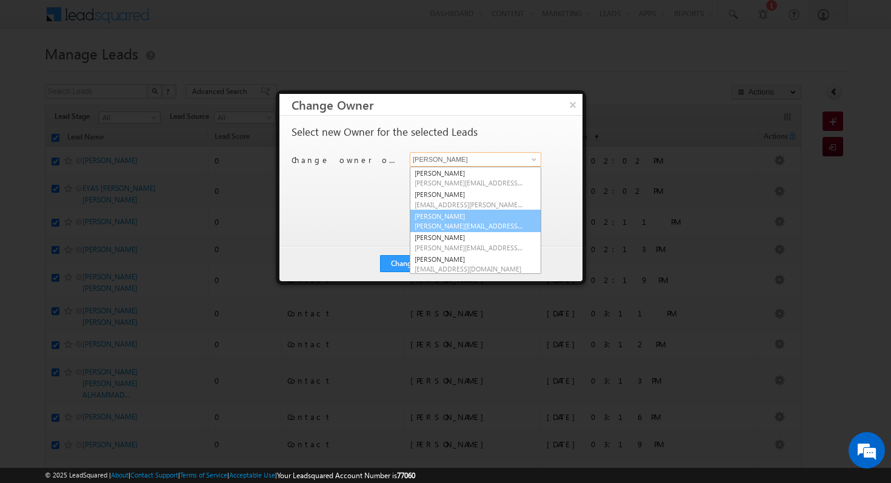
click at [503, 226] on span "[PERSON_NAME][EMAIL_ADDRESS][DOMAIN_NAME]" at bounding box center [469, 225] width 109 height 9
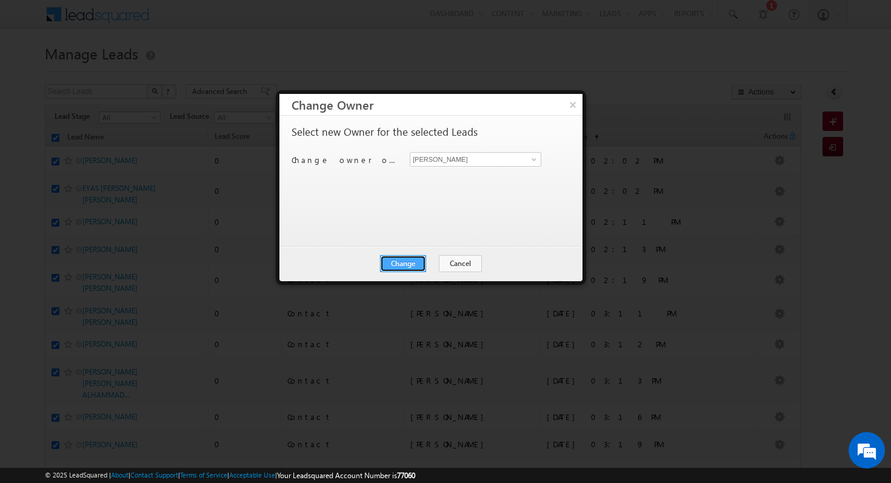
click at [400, 264] on button "Change" at bounding box center [403, 263] width 46 height 17
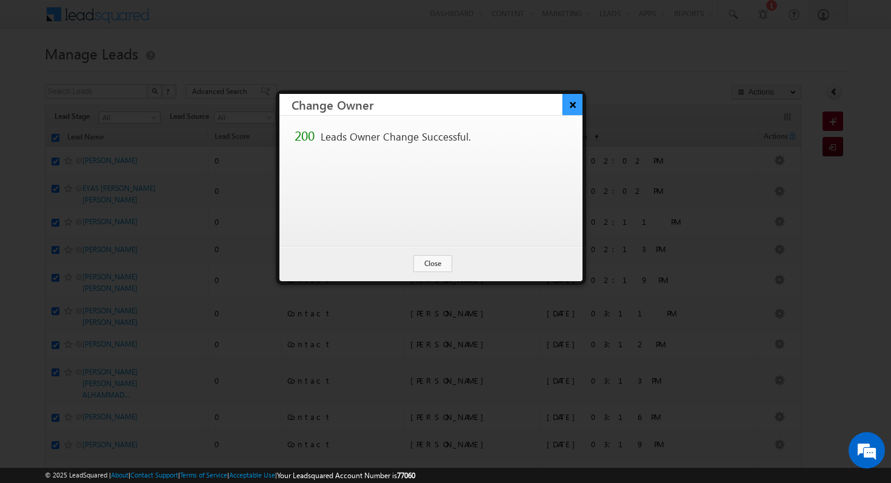
click at [572, 110] on button "×" at bounding box center [573, 104] width 20 height 21
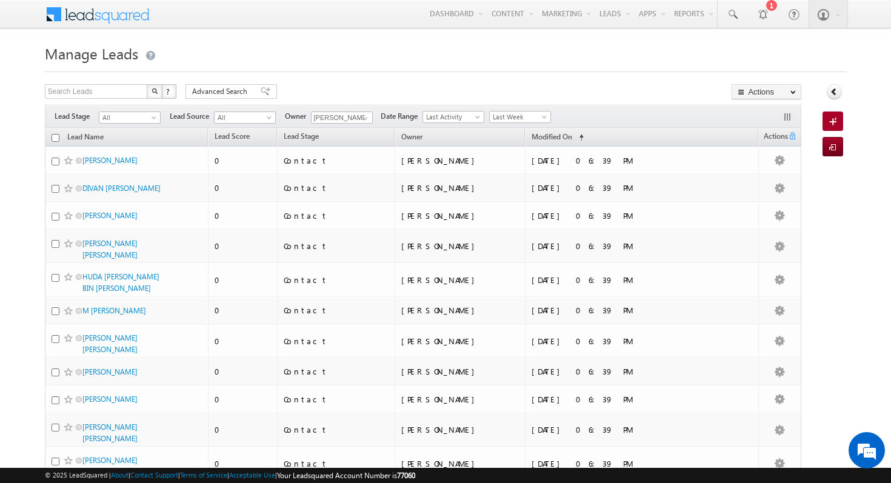
click at [360, 55] on h1 "Manage Leads" at bounding box center [446, 53] width 802 height 24
click at [127, 131] on th "Lead Name (sorted ascending)" at bounding box center [127, 137] width 164 height 19
click at [73, 130] on th "Lead Name (sorted ascending)" at bounding box center [127, 137] width 164 height 19
click at [89, 139] on link "Lead Name (sorted ascending)" at bounding box center [85, 138] width 49 height 16
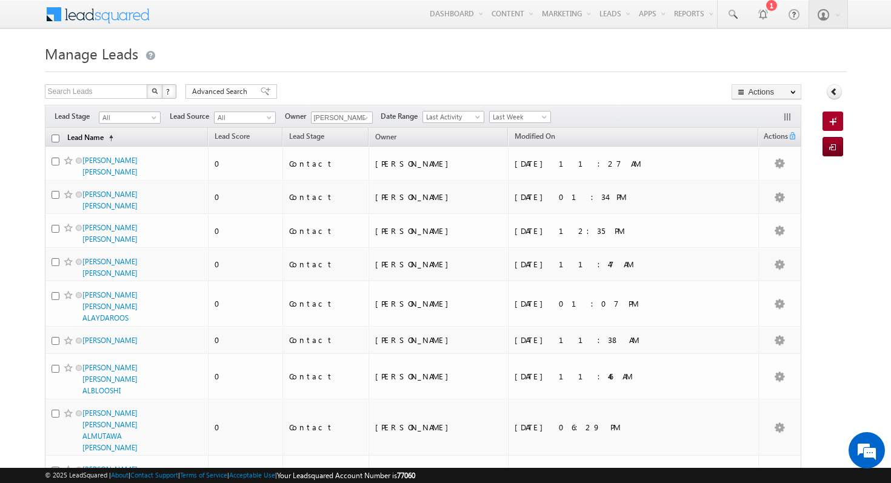
click at [89, 139] on link "Lead Name (sorted ascending)" at bounding box center [90, 138] width 58 height 16
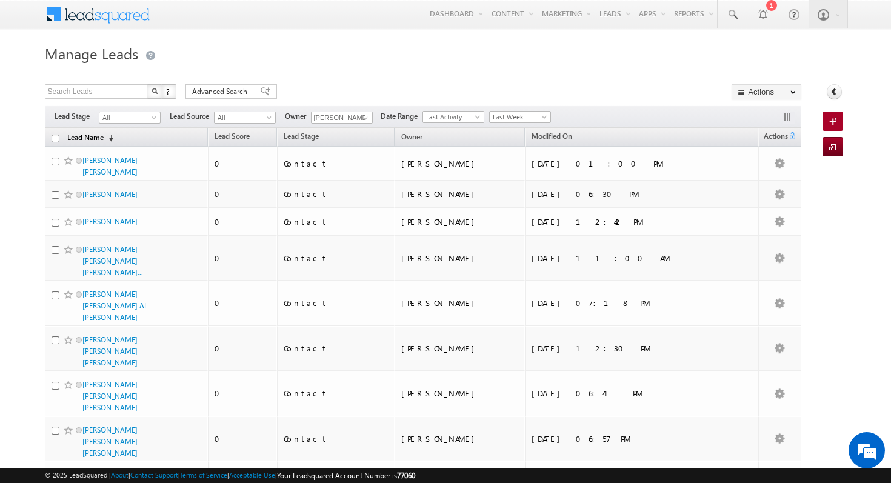
click at [96, 133] on link "Lead Name (sorted descending)" at bounding box center [90, 138] width 58 height 16
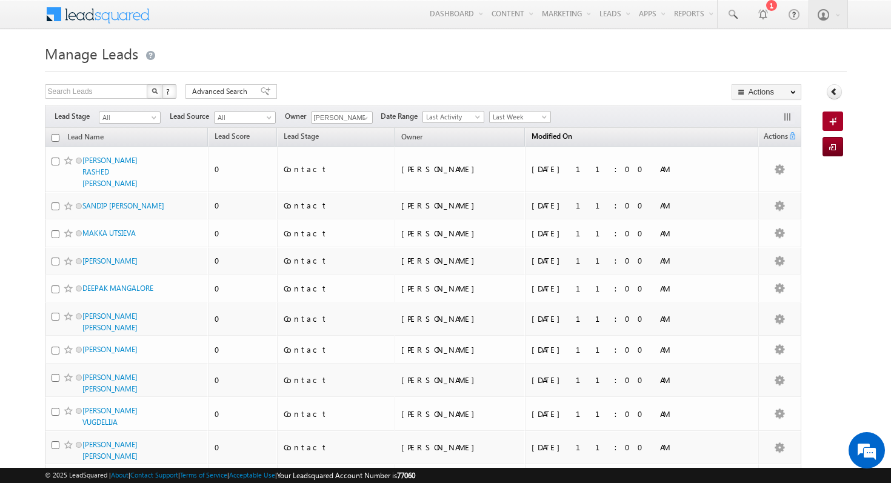
click at [572, 137] on span "Modified On" at bounding box center [552, 136] width 41 height 9
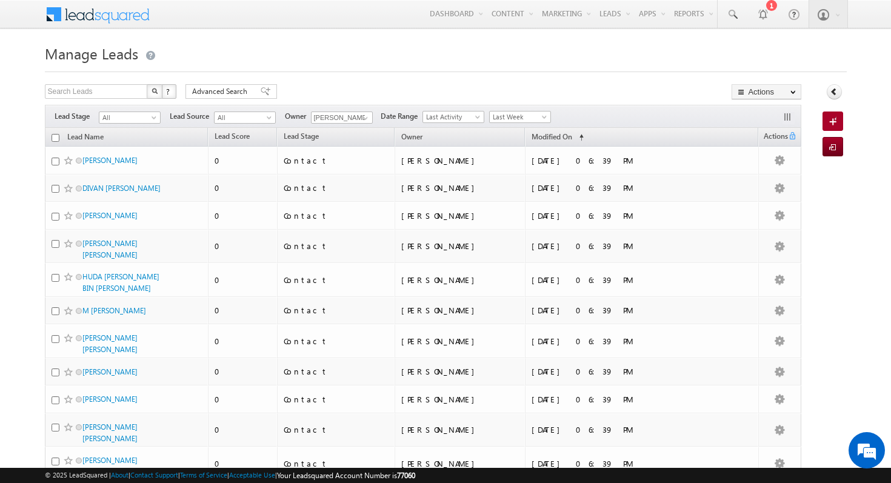
click at [56, 136] on input "checkbox" at bounding box center [56, 138] width 8 height 8
click at [362, 117] on span at bounding box center [366, 118] width 10 height 10
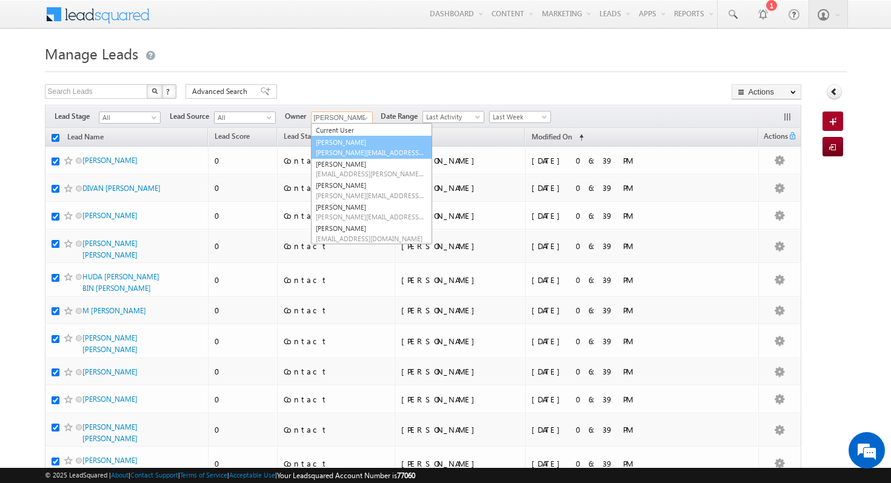
scroll to position [12, 0]
click at [384, 149] on span "[PERSON_NAME][EMAIL_ADDRESS][DOMAIN_NAME]" at bounding box center [370, 152] width 109 height 9
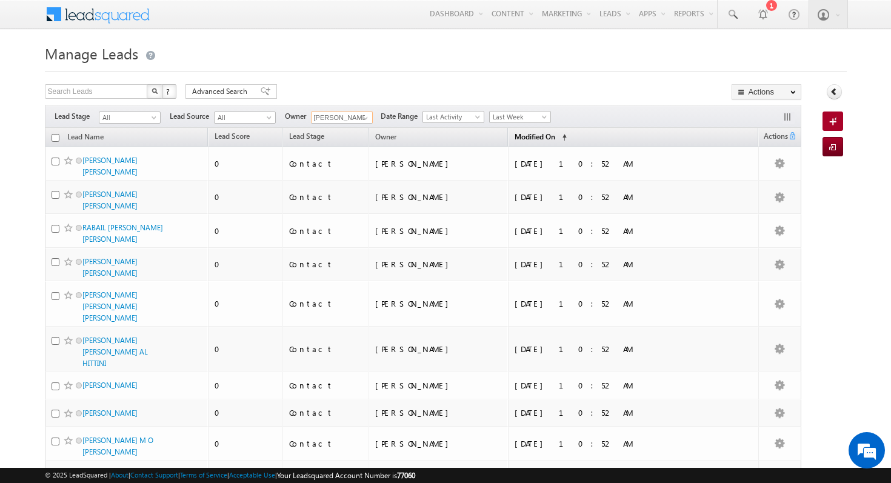
click at [573, 138] on link "Modified On (sorted ascending)" at bounding box center [541, 138] width 64 height 16
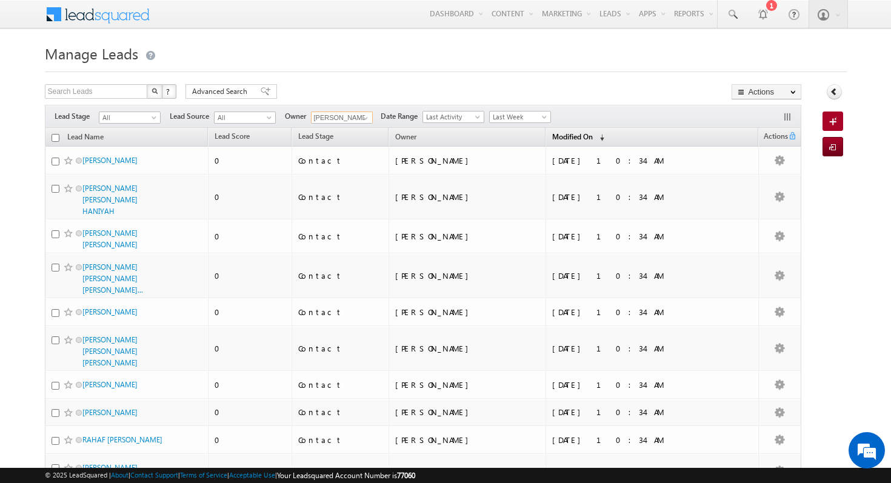
click at [611, 138] on link "Modified On (sorted descending)" at bounding box center [578, 138] width 64 height 16
click at [618, 139] on th "Modified On (sorted descending)" at bounding box center [652, 137] width 213 height 19
click at [599, 144] on link "Modified On (sorted descending)" at bounding box center [572, 138] width 53 height 16
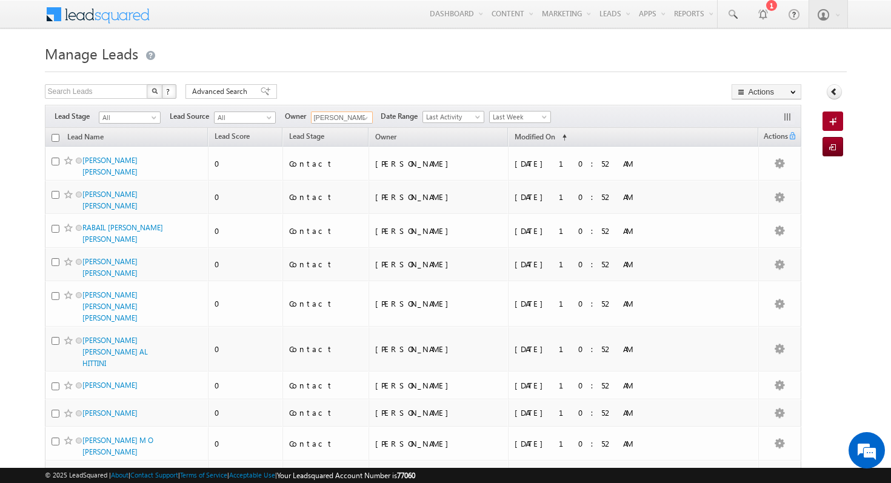
click at [50, 141] on th "Lead Name (sorted descending)" at bounding box center [127, 137] width 164 height 19
click at [54, 138] on input "checkbox" at bounding box center [56, 138] width 8 height 8
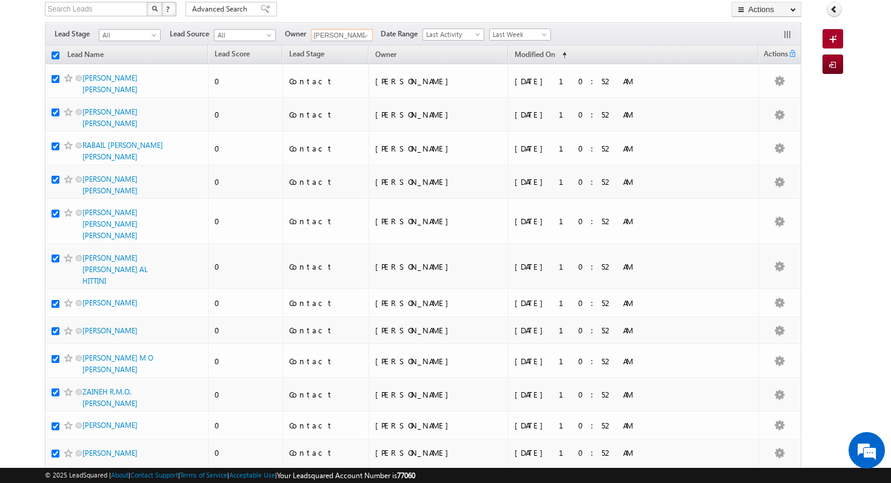
scroll to position [0, 0]
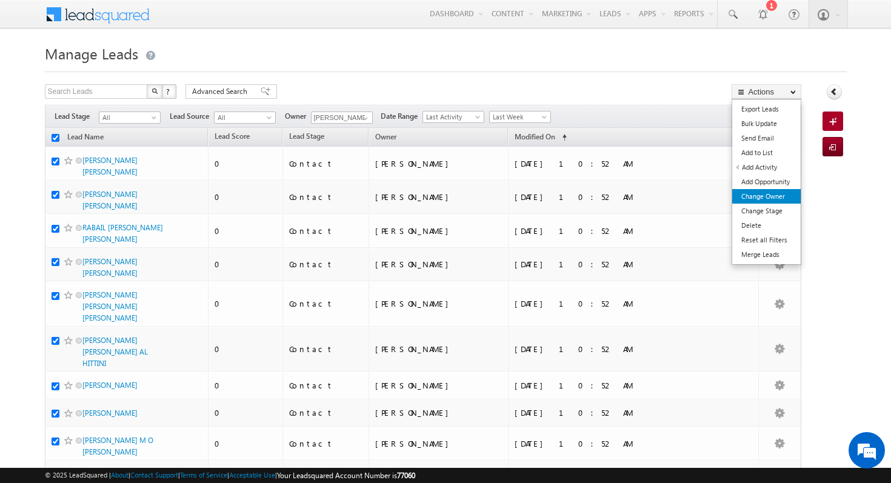
click at [780, 200] on link "Change Owner" at bounding box center [766, 196] width 69 height 15
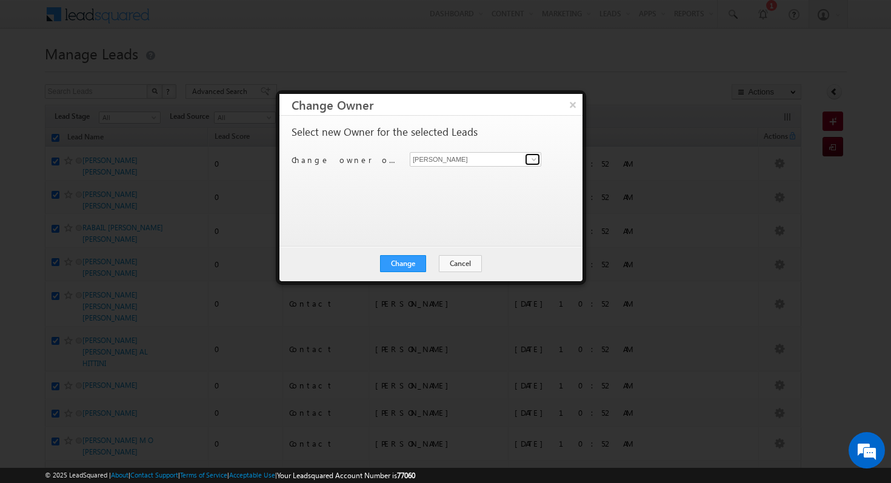
click at [530, 158] on span at bounding box center [534, 160] width 10 height 10
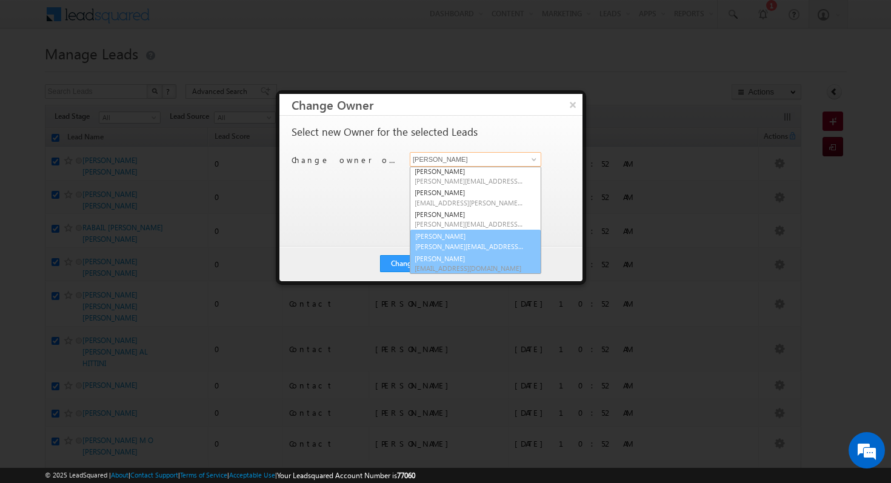
scroll to position [1, 0]
click at [506, 242] on span "[PERSON_NAME][EMAIL_ADDRESS][PERSON_NAME][DOMAIN_NAME]" at bounding box center [469, 246] width 109 height 9
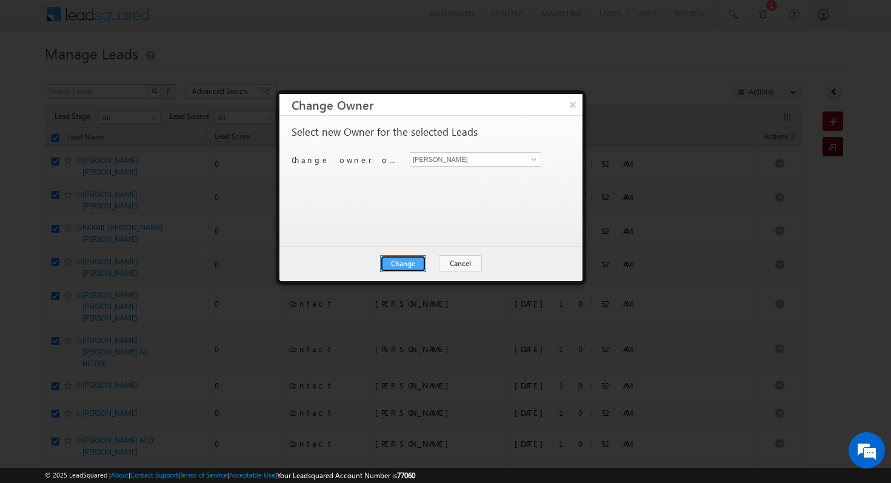
click at [409, 261] on button "Change" at bounding box center [403, 263] width 46 height 17
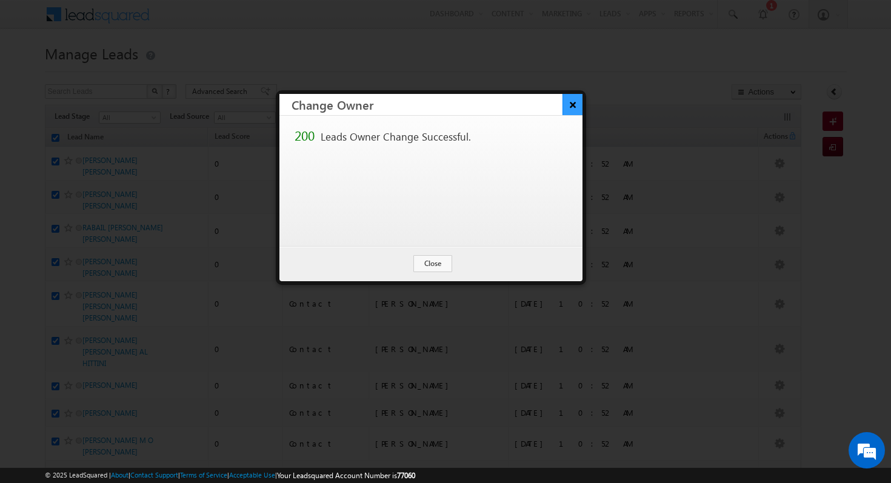
click at [568, 106] on button "×" at bounding box center [573, 104] width 20 height 21
